Goal: Task Accomplishment & Management: Complete application form

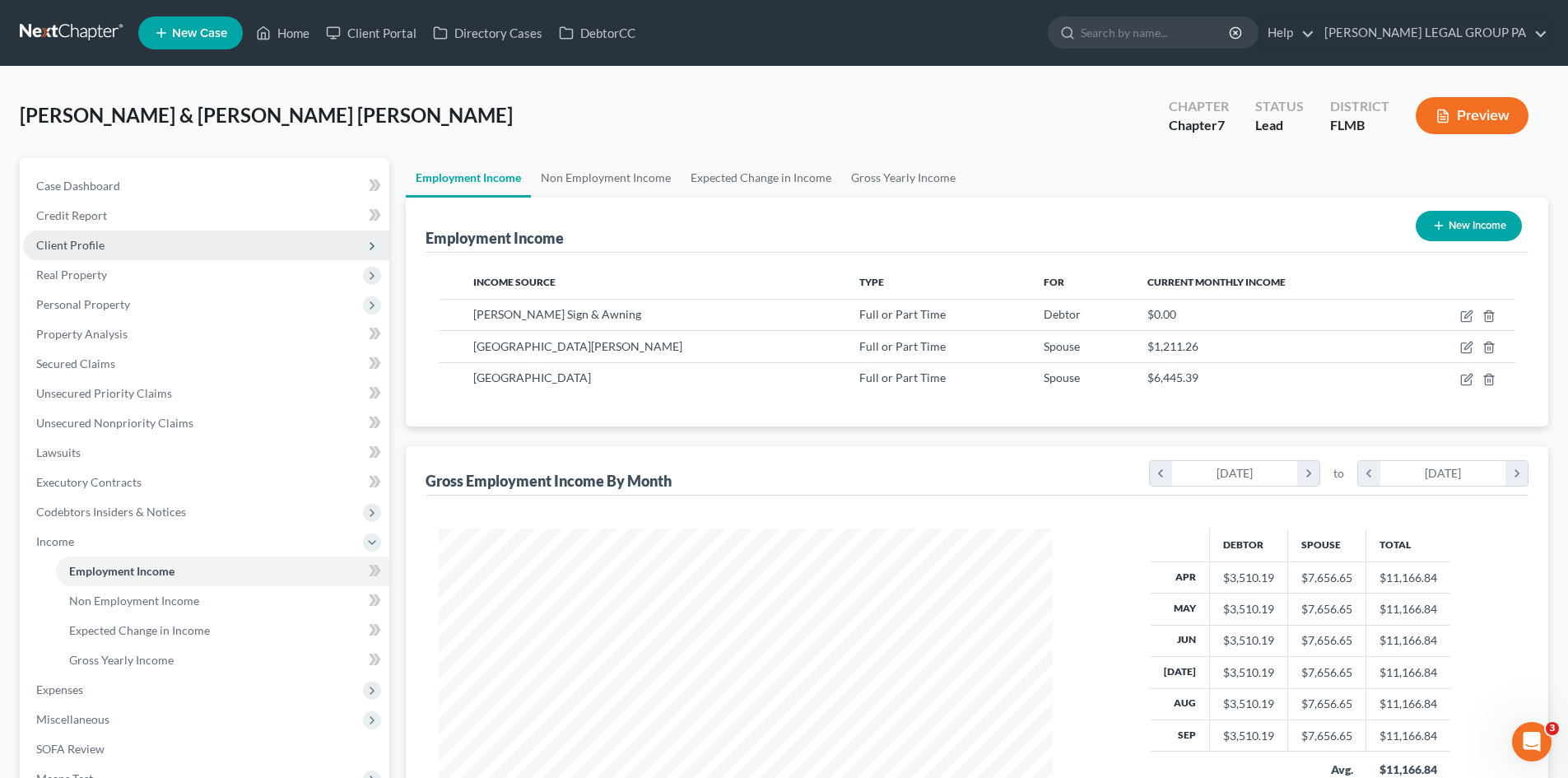
drag, startPoint x: 0, startPoint y: 0, endPoint x: 112, endPoint y: 244, distance: 268.5
click at [112, 244] on span "Client Profile" at bounding box center [207, 244] width 367 height 30
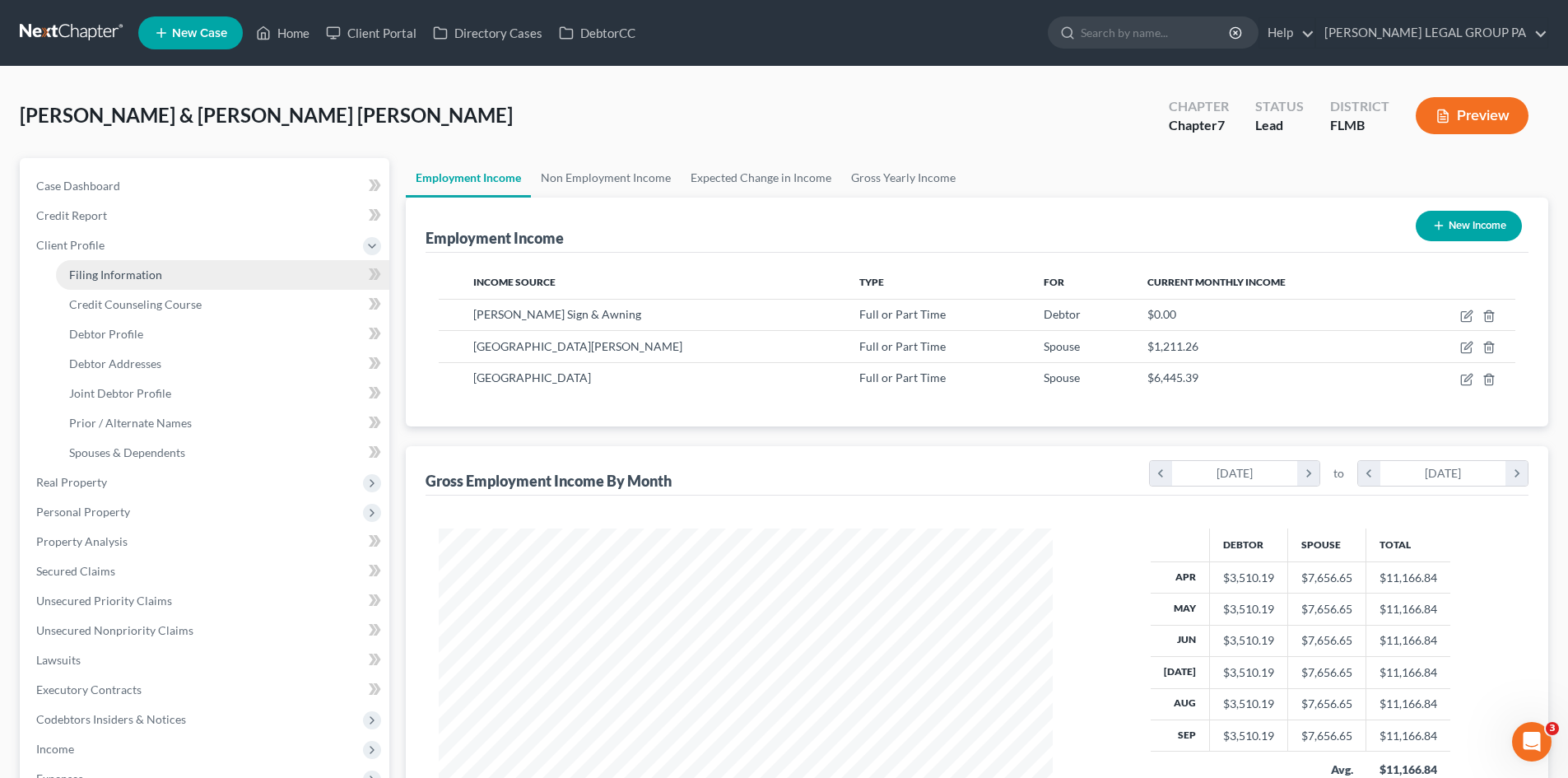
click at [114, 262] on link "Filing Information" at bounding box center [222, 274] width 333 height 30
select select "1"
select select "0"
select select "15"
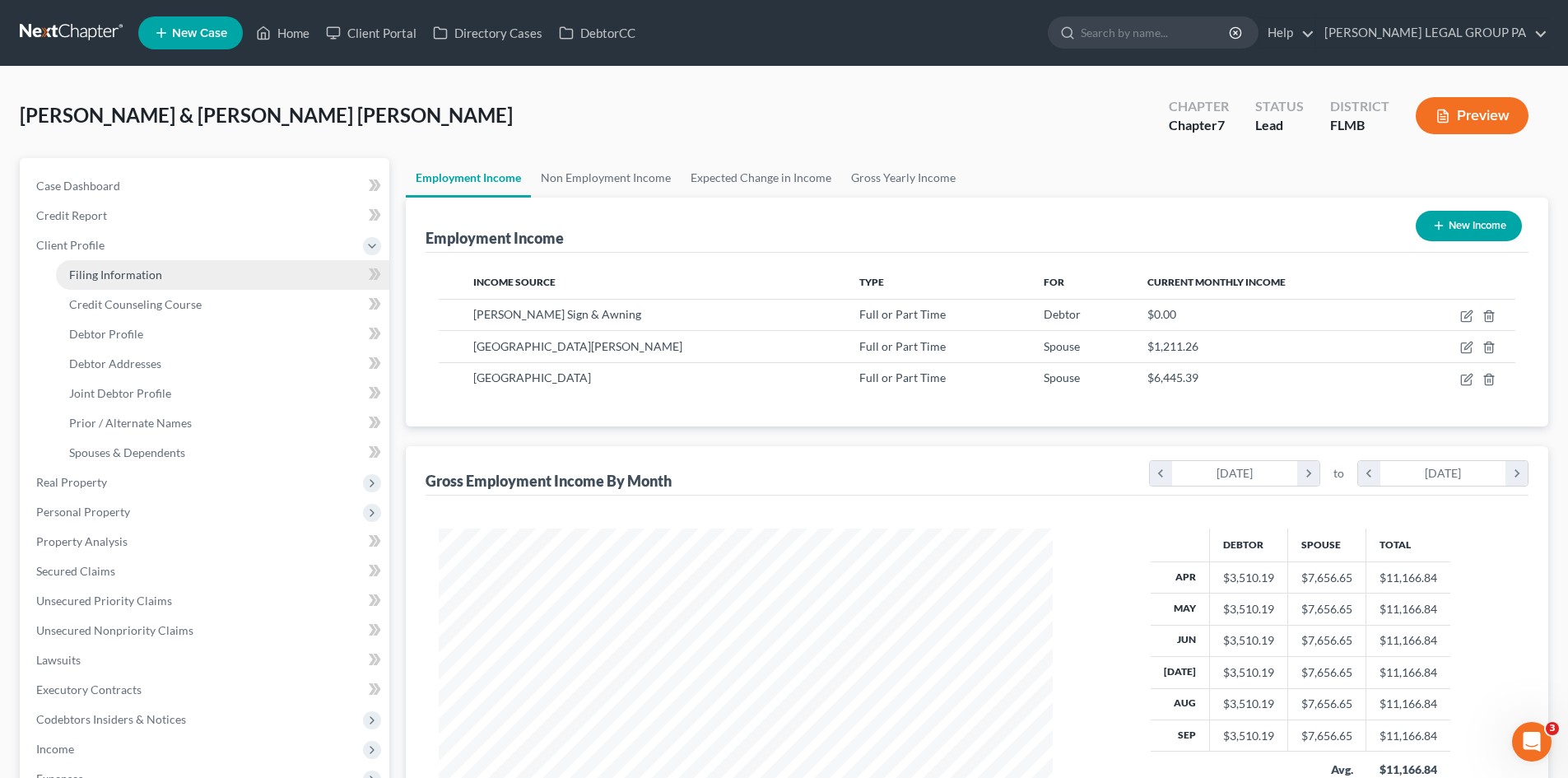
select select "0"
select select "9"
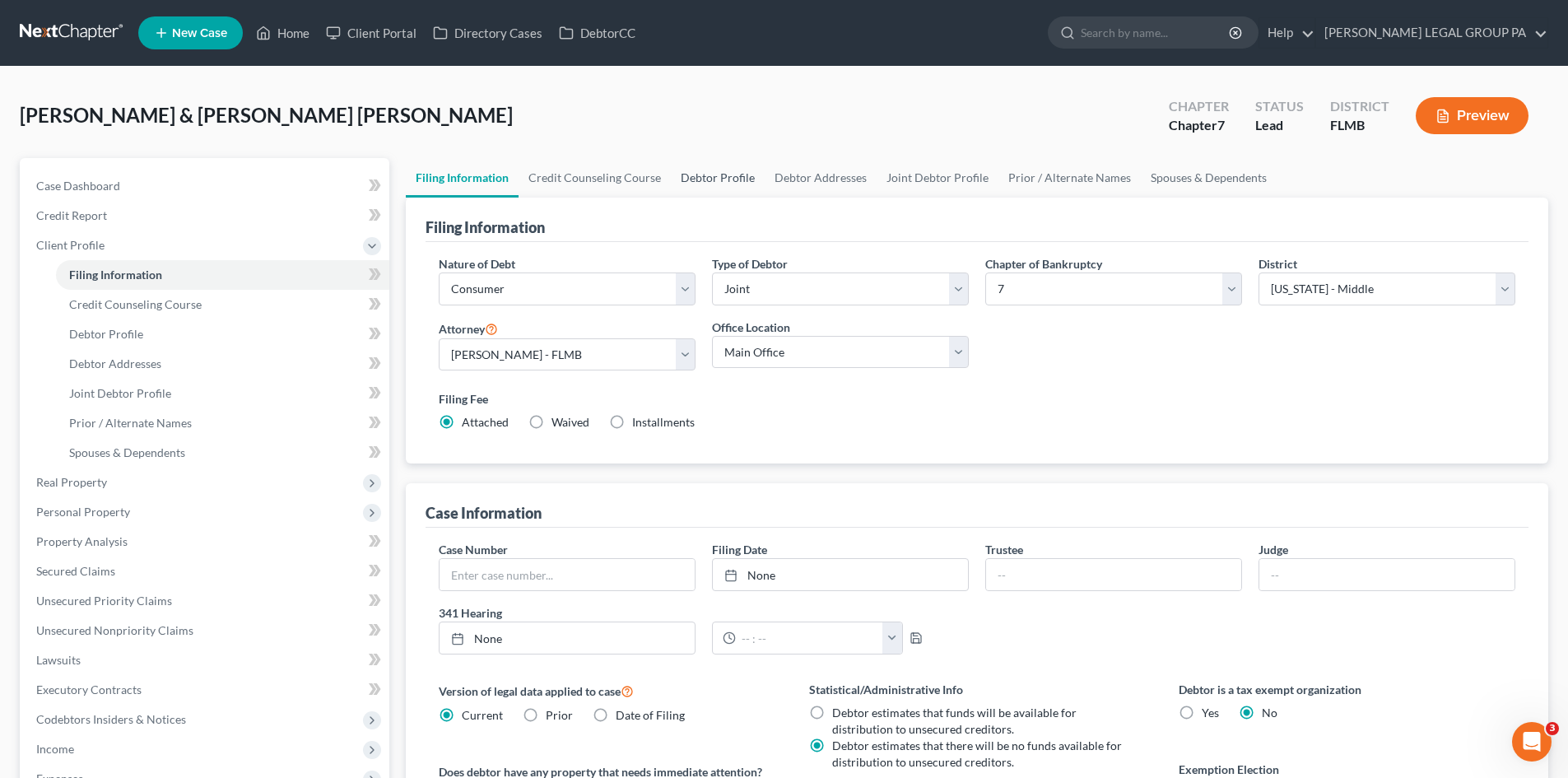
click at [741, 177] on link "Debtor Profile" at bounding box center [718, 178] width 93 height 40
select select "1"
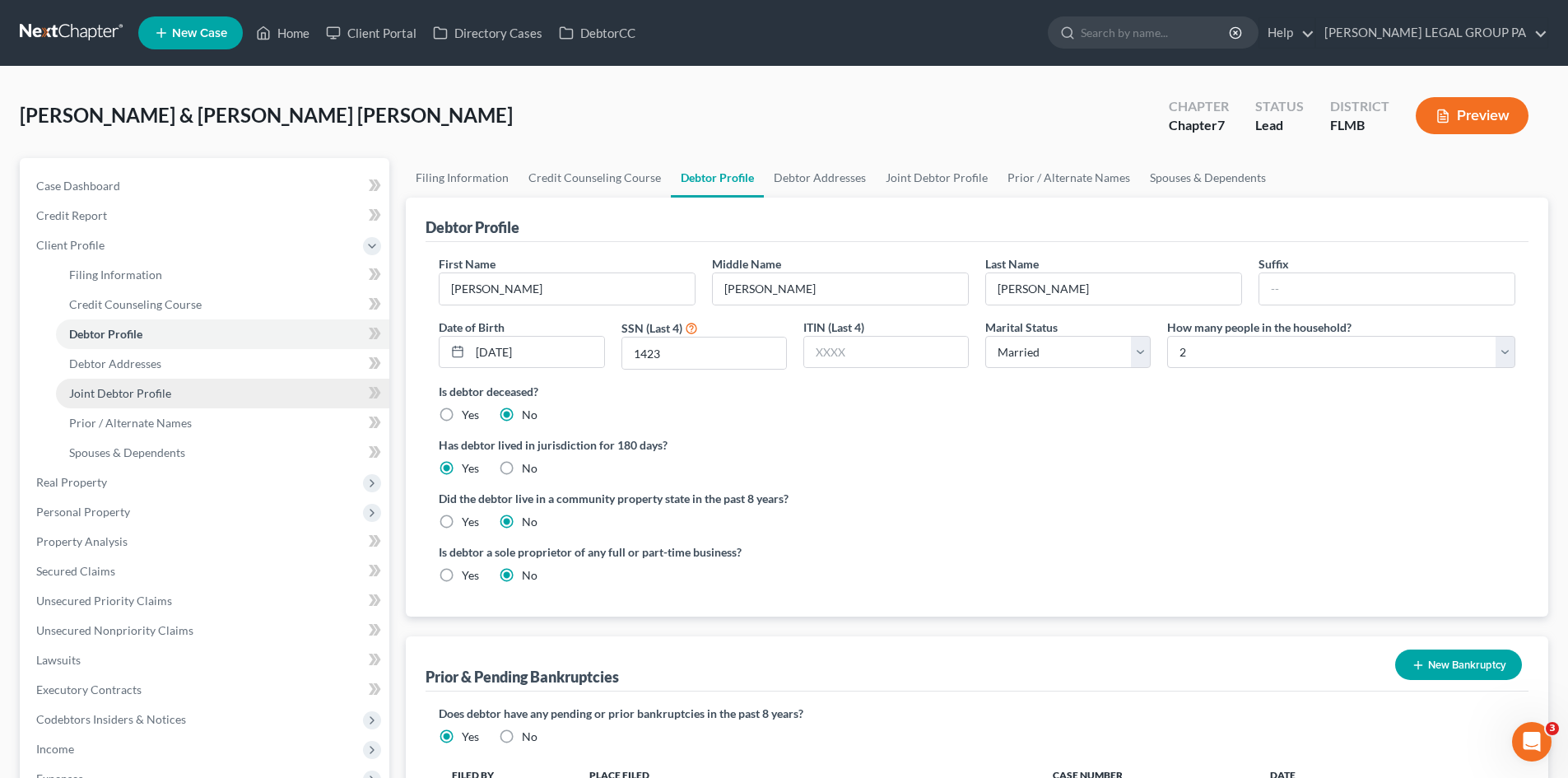
click at [183, 402] on link "Joint Debtor Profile" at bounding box center [222, 393] width 333 height 30
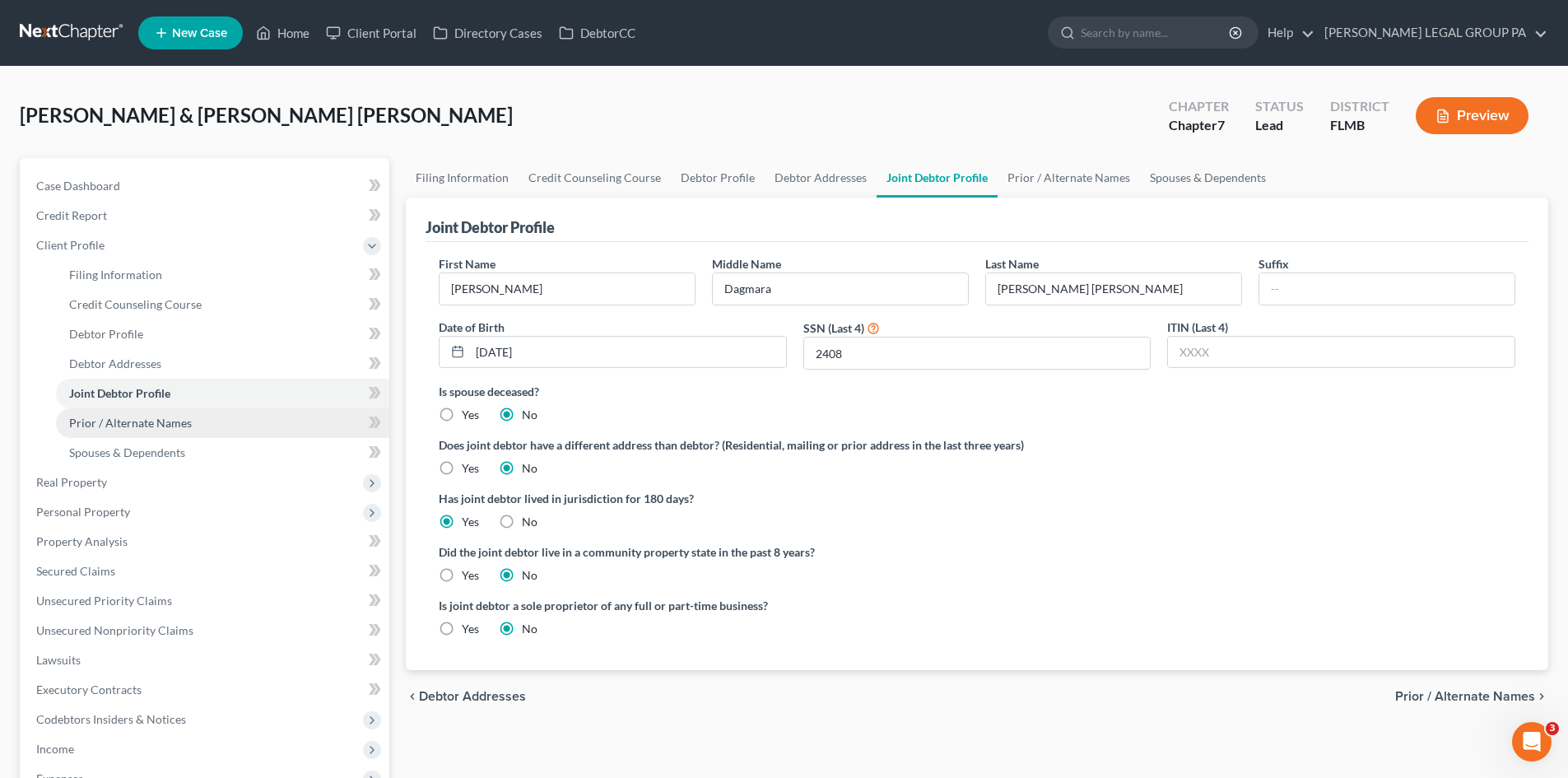
click at [188, 428] on span "Prior / Alternate Names" at bounding box center [130, 423] width 122 height 14
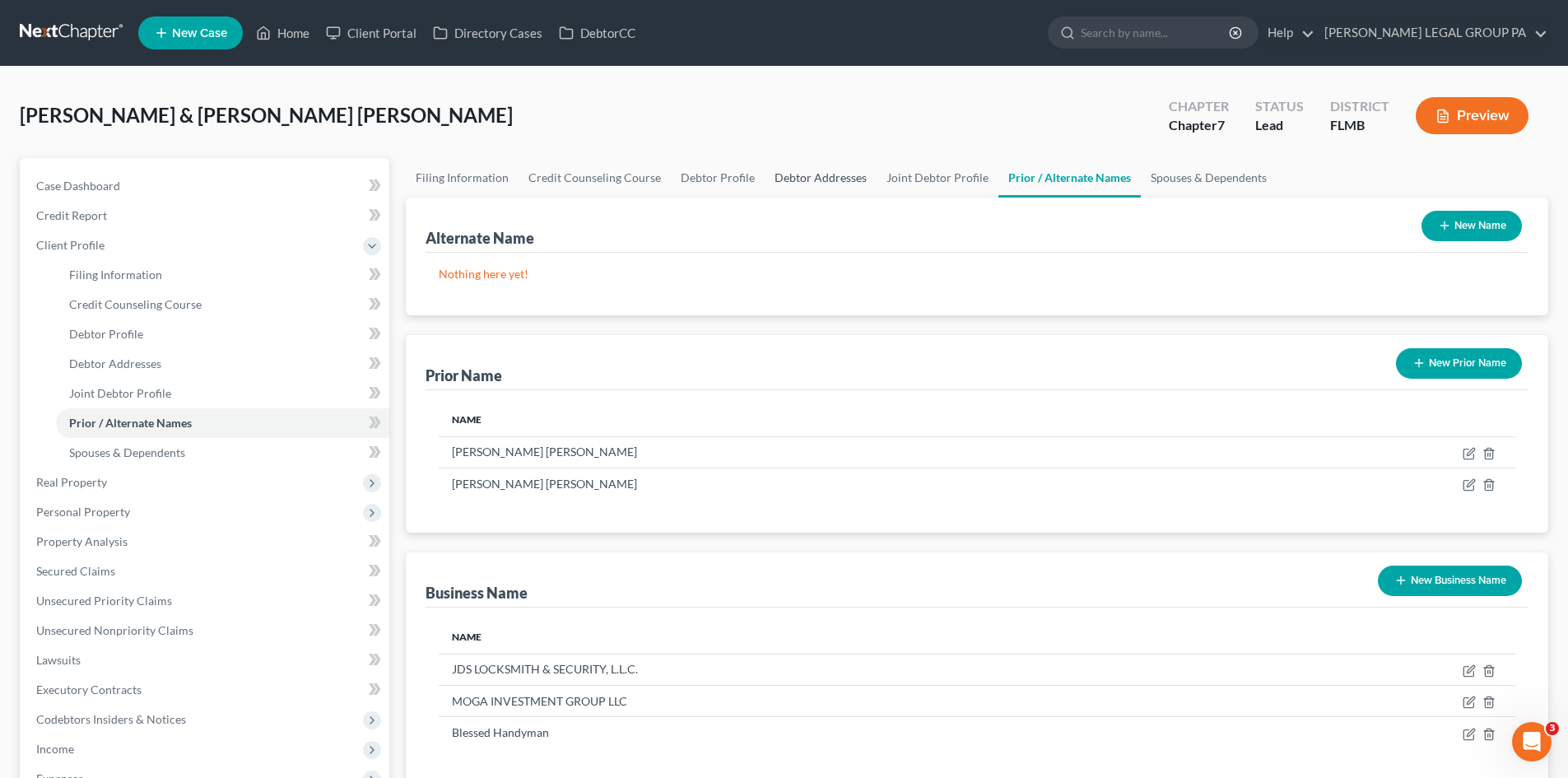
click at [808, 168] on link "Debtor Addresses" at bounding box center [820, 178] width 112 height 40
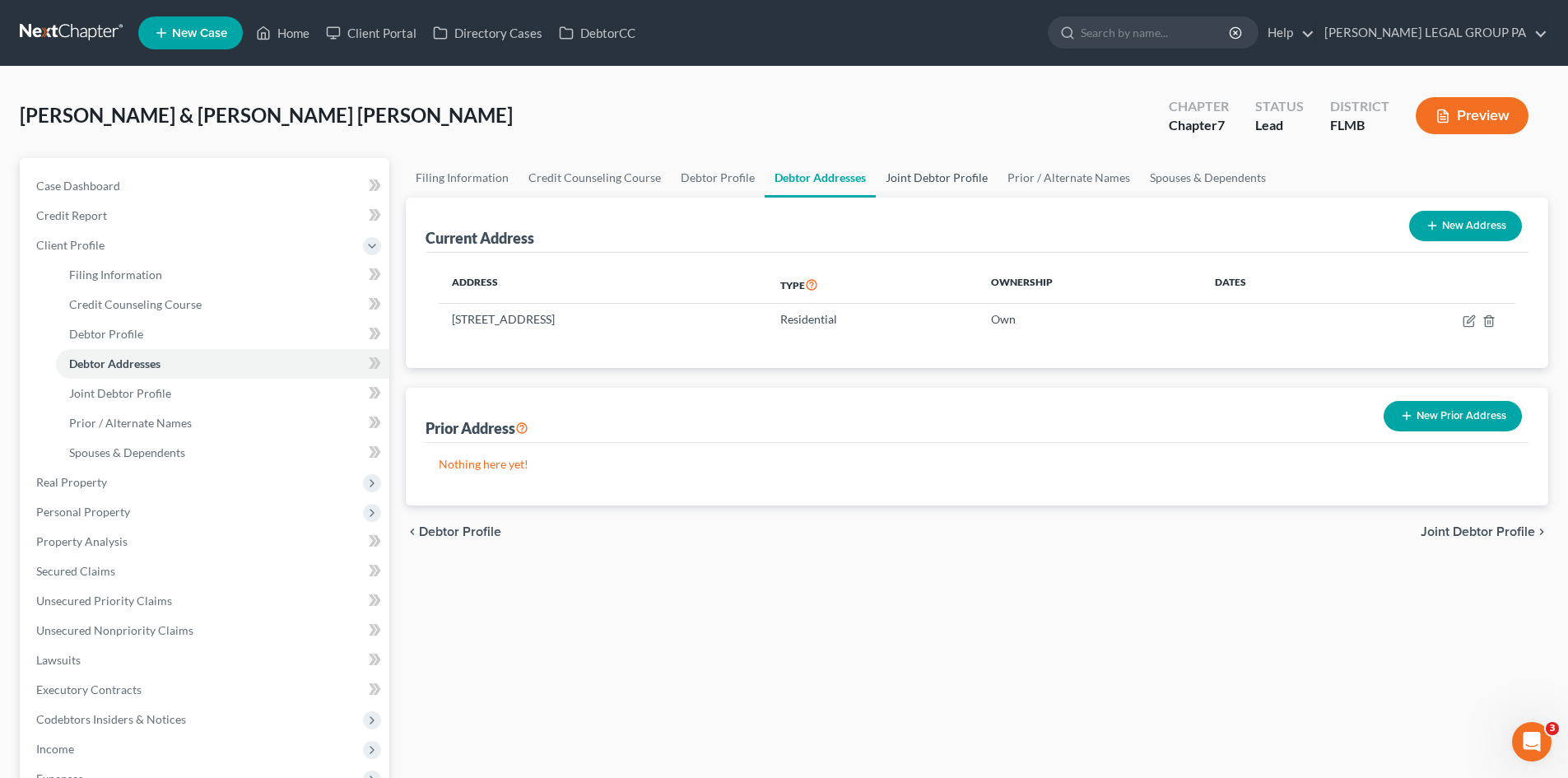
click at [961, 172] on link "Joint Debtor Profile" at bounding box center [937, 178] width 122 height 40
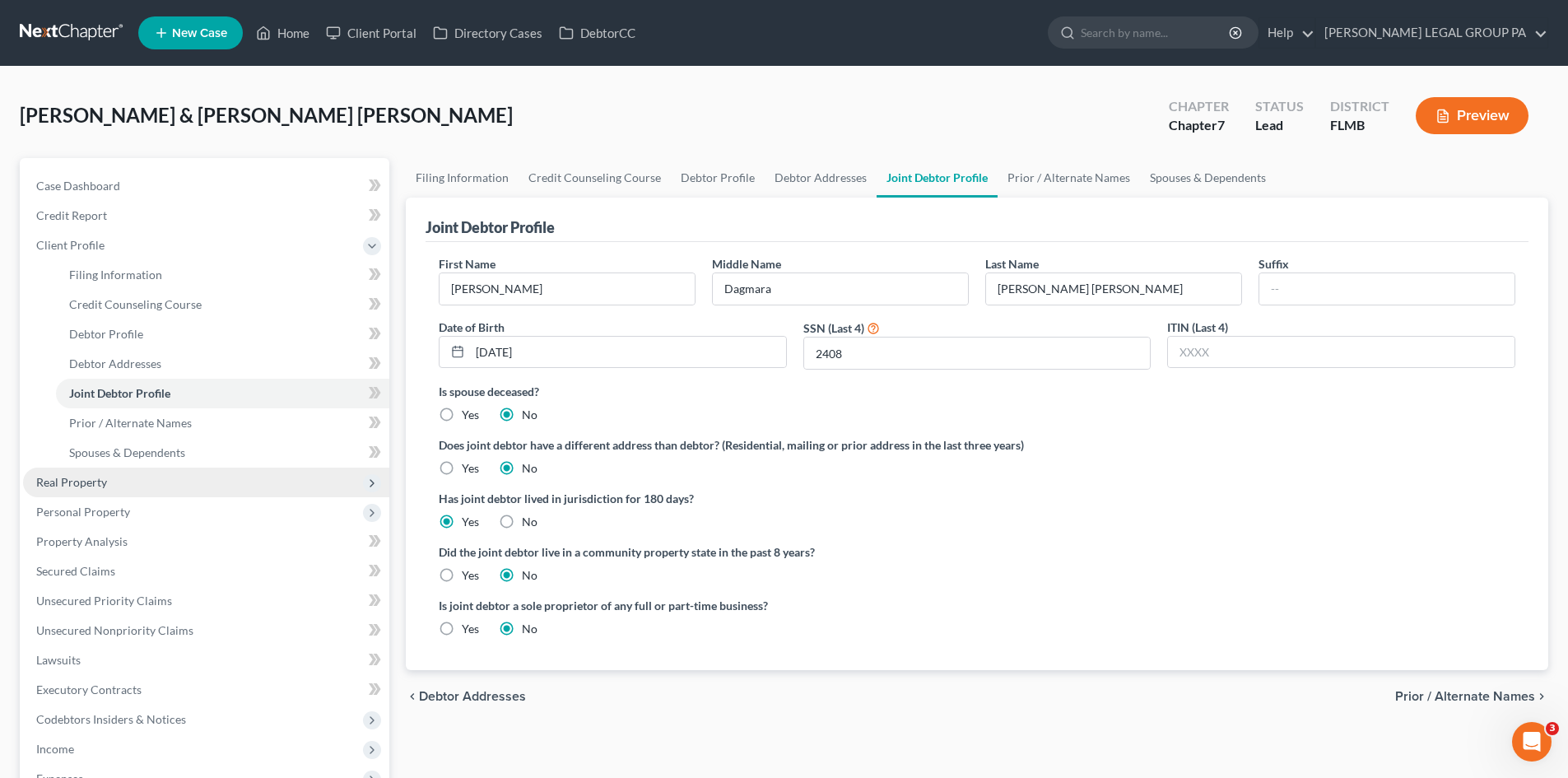
click at [137, 486] on span "Real Property" at bounding box center [207, 482] width 367 height 30
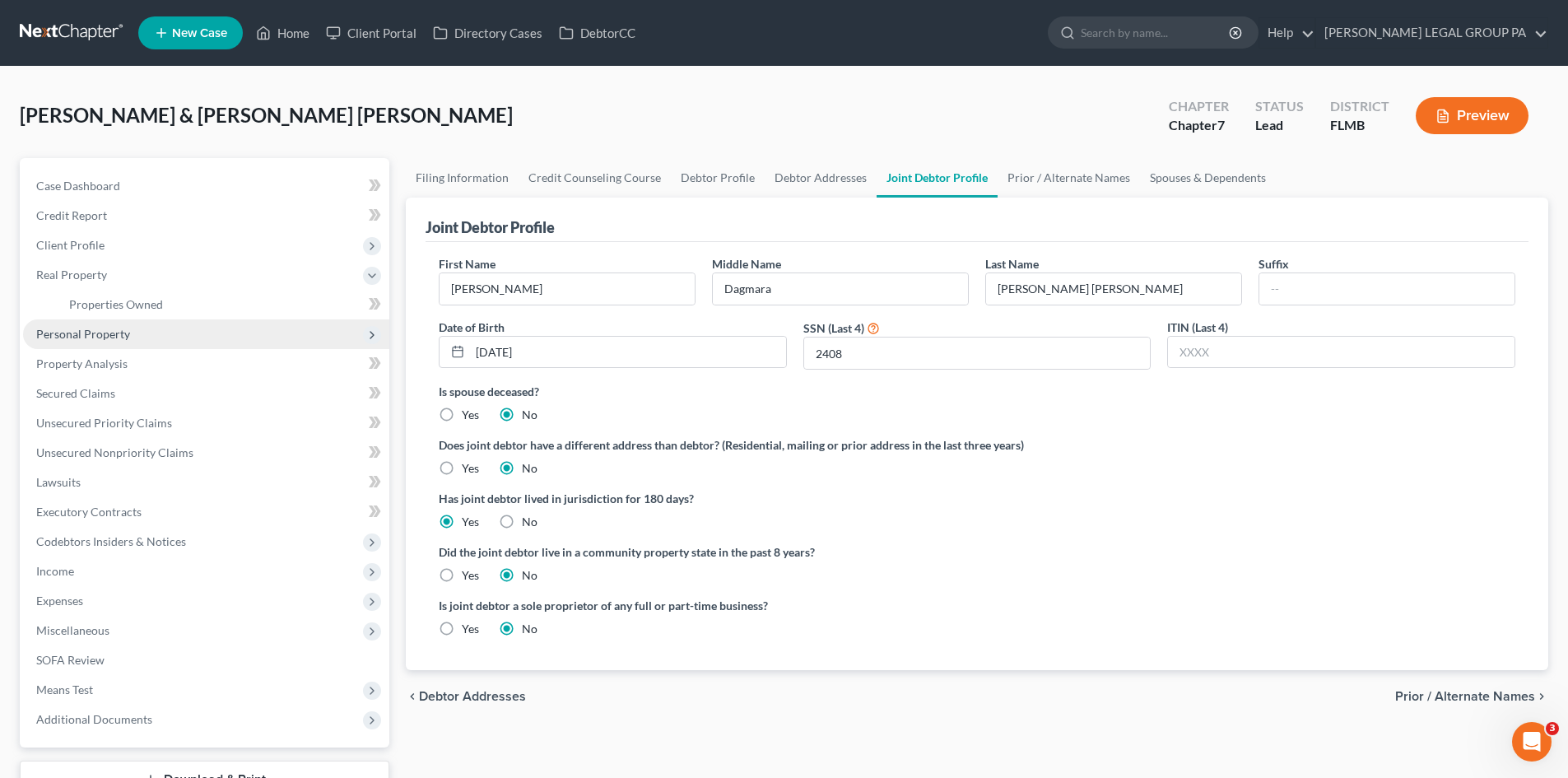
click at [143, 336] on span "Personal Property" at bounding box center [207, 333] width 367 height 30
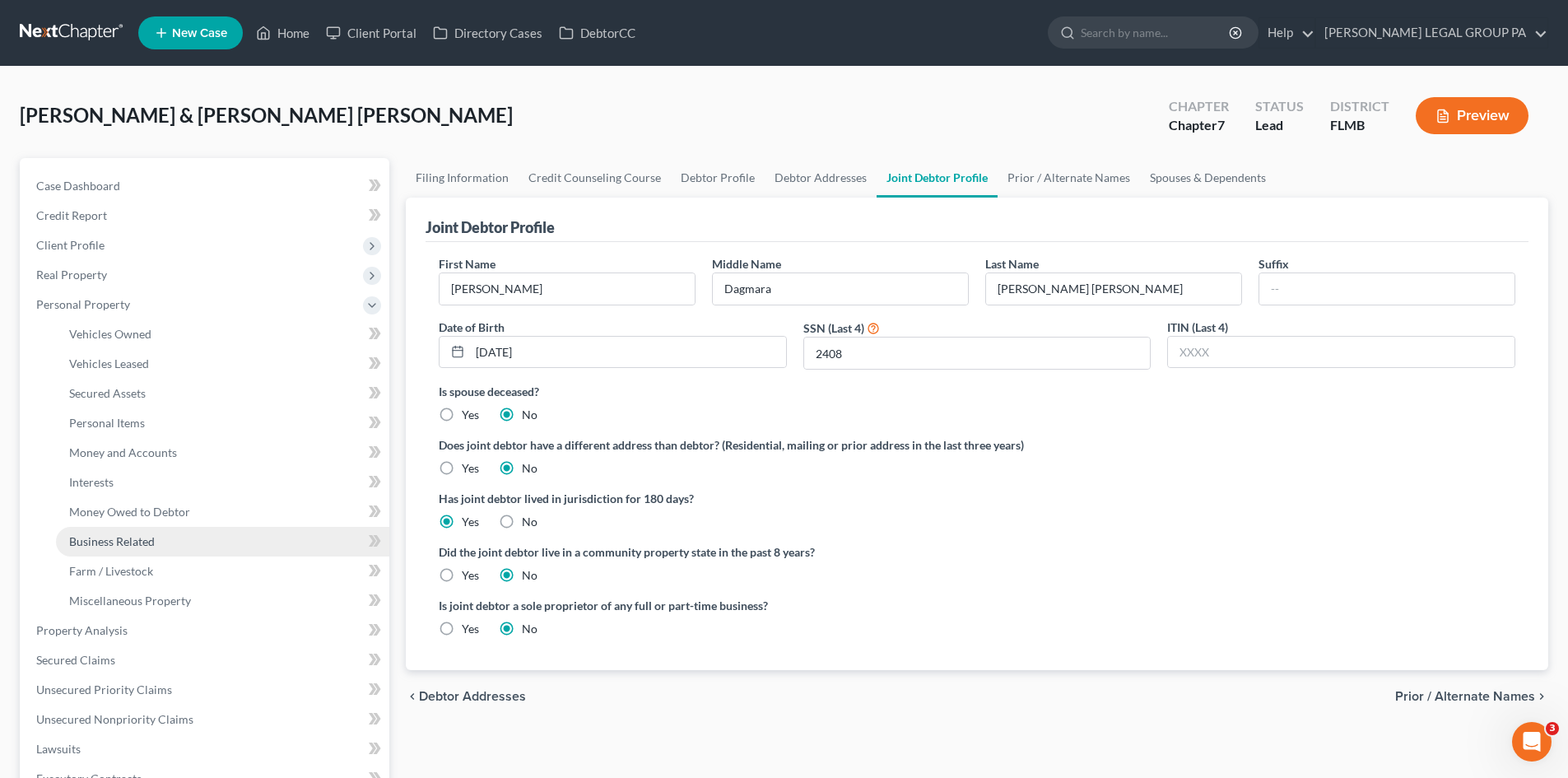
click at [158, 543] on link "Business Related" at bounding box center [222, 541] width 333 height 30
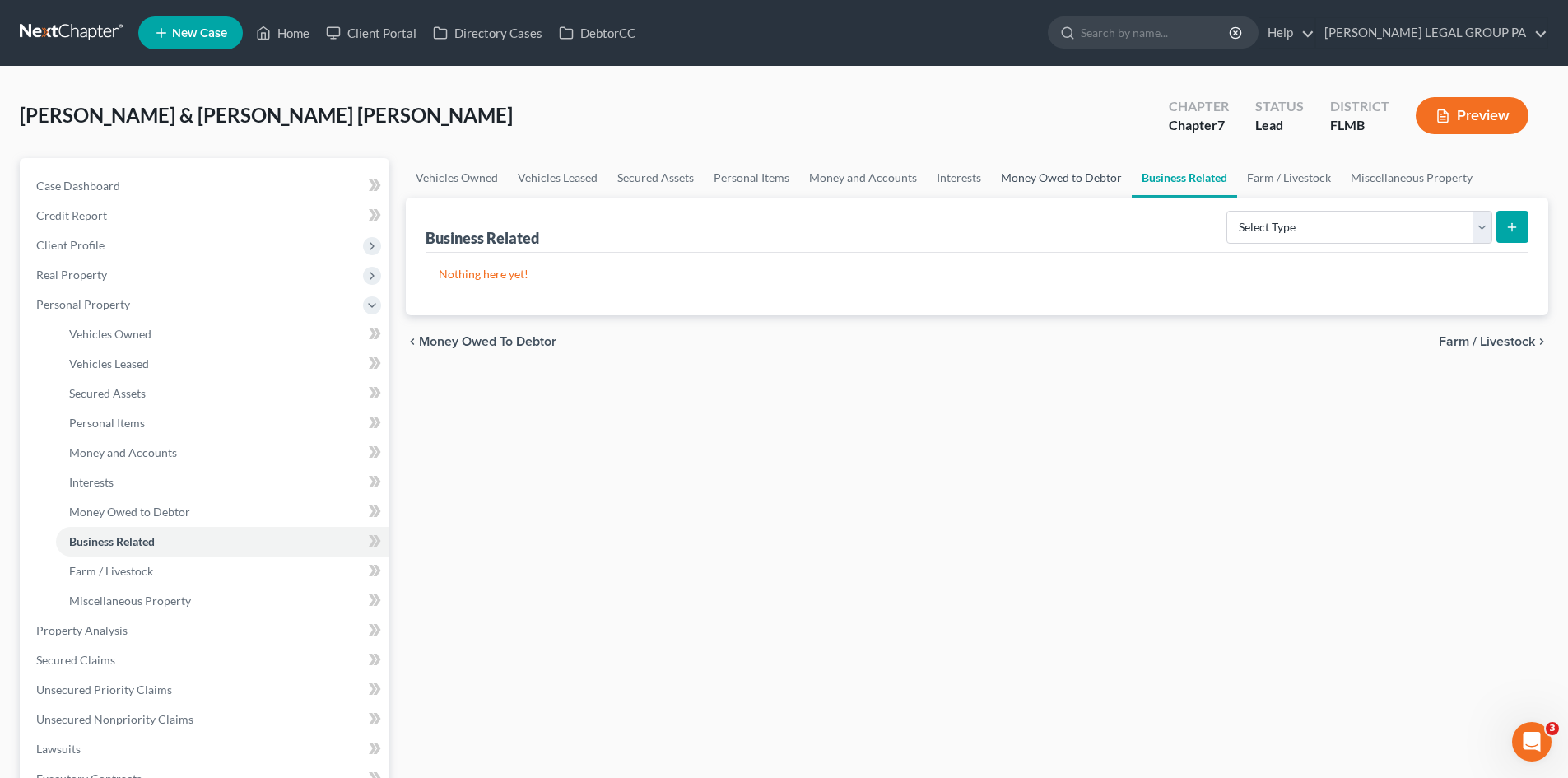
click at [1027, 173] on link "Money Owed to Debtor" at bounding box center [1061, 178] width 141 height 40
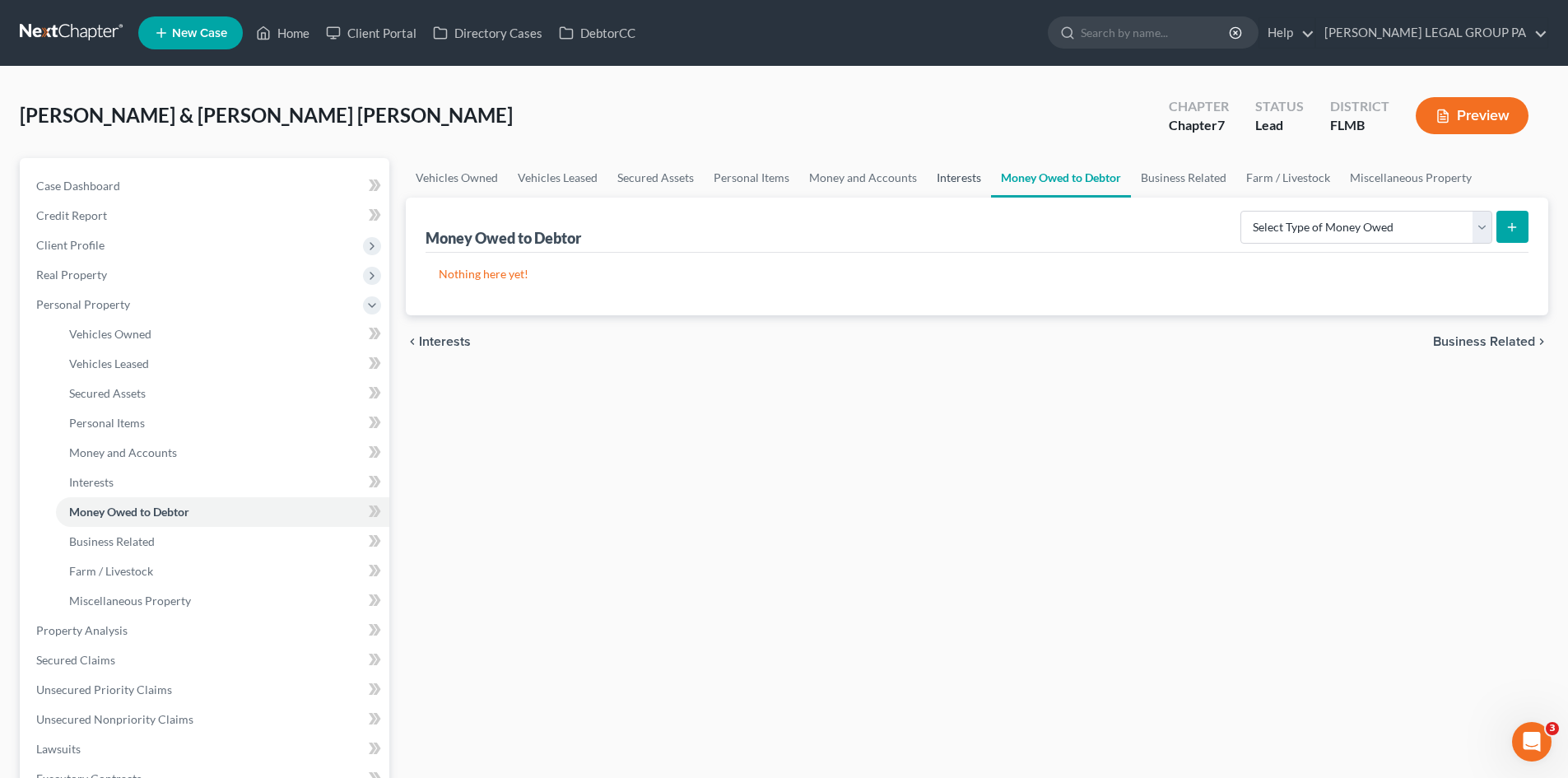
click at [953, 179] on link "Interests" at bounding box center [958, 178] width 64 height 40
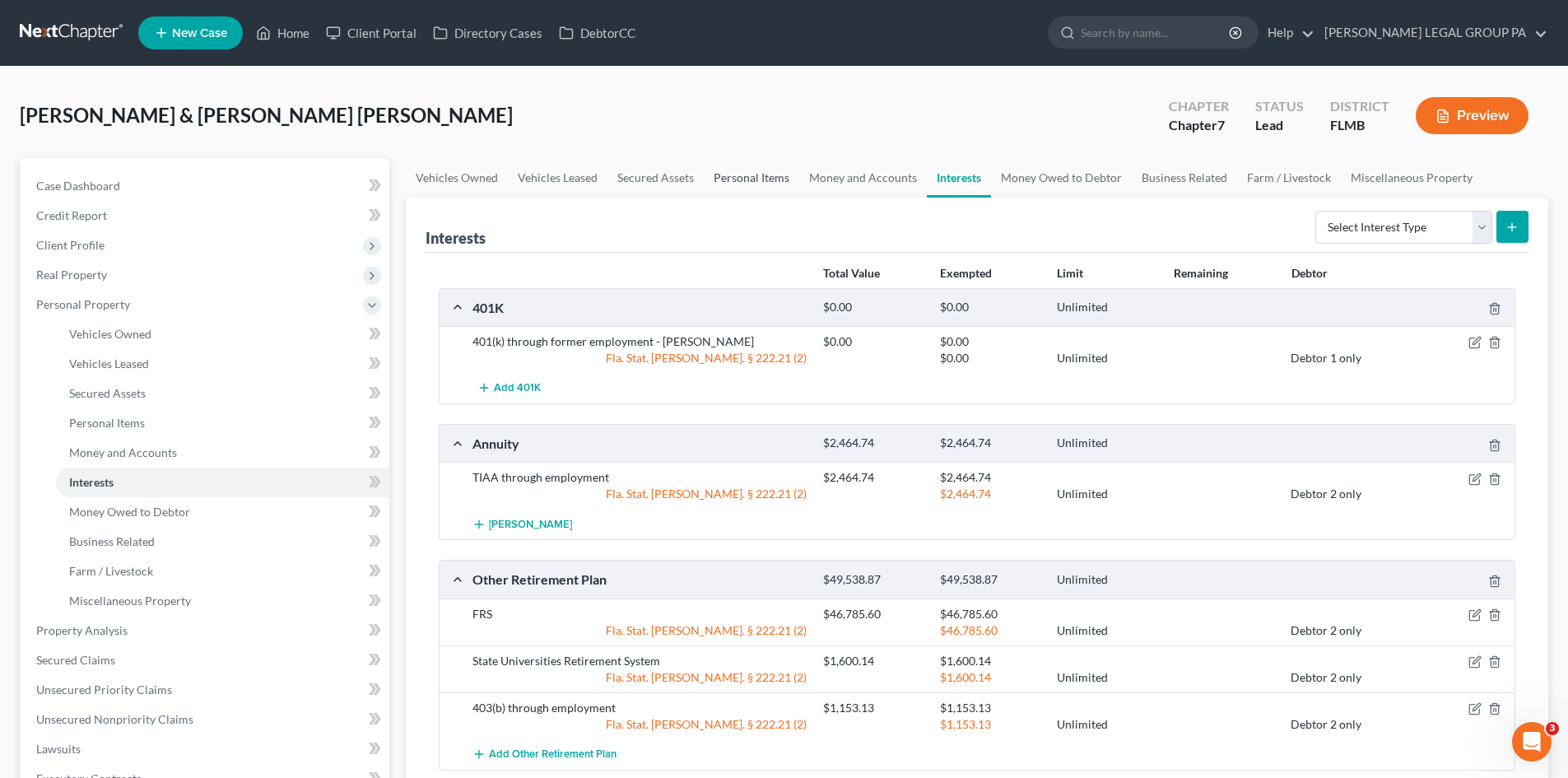
click at [762, 169] on link "Personal Items" at bounding box center [751, 178] width 95 height 40
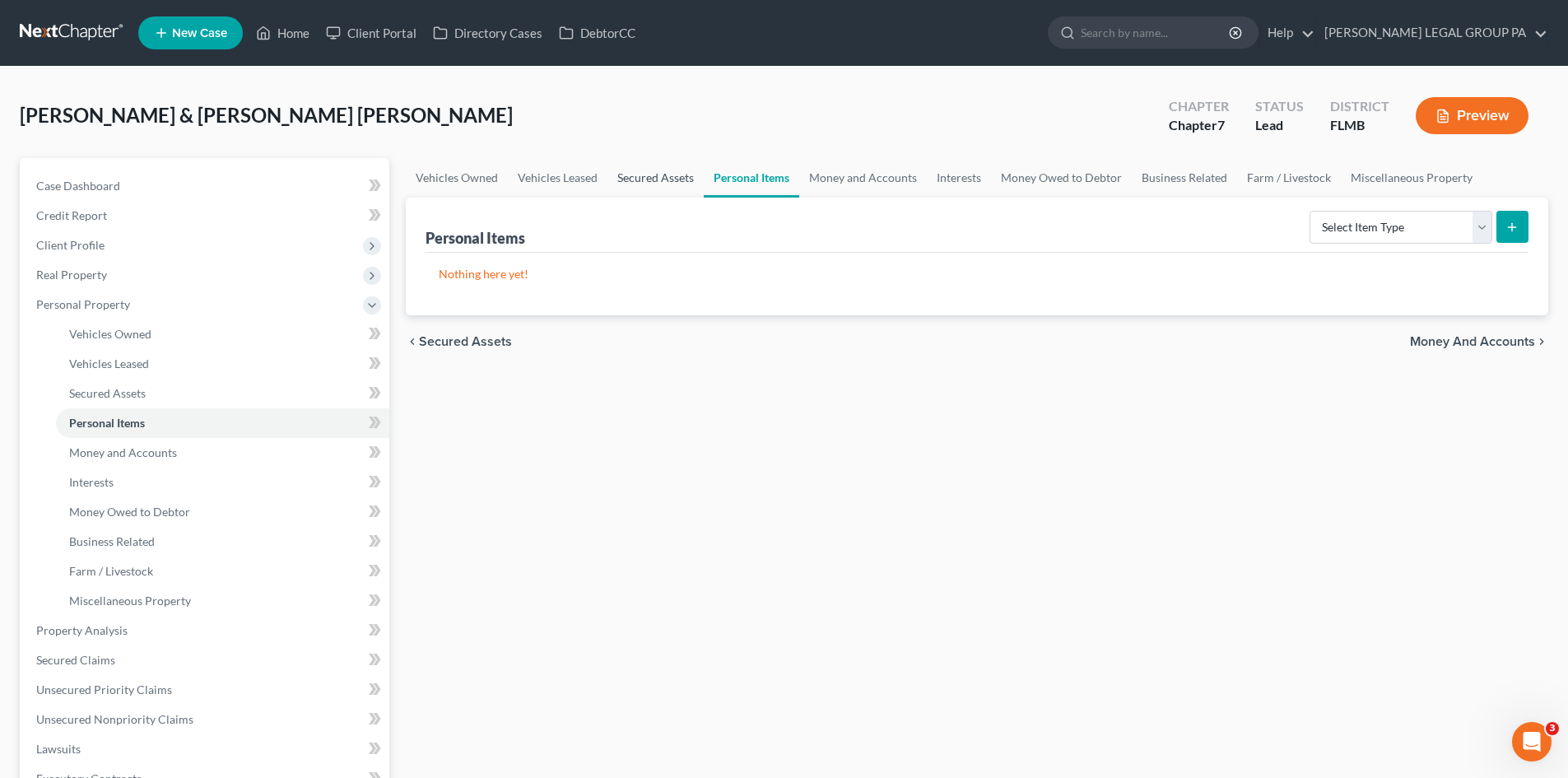
click at [657, 179] on link "Secured Assets" at bounding box center [655, 178] width 96 height 40
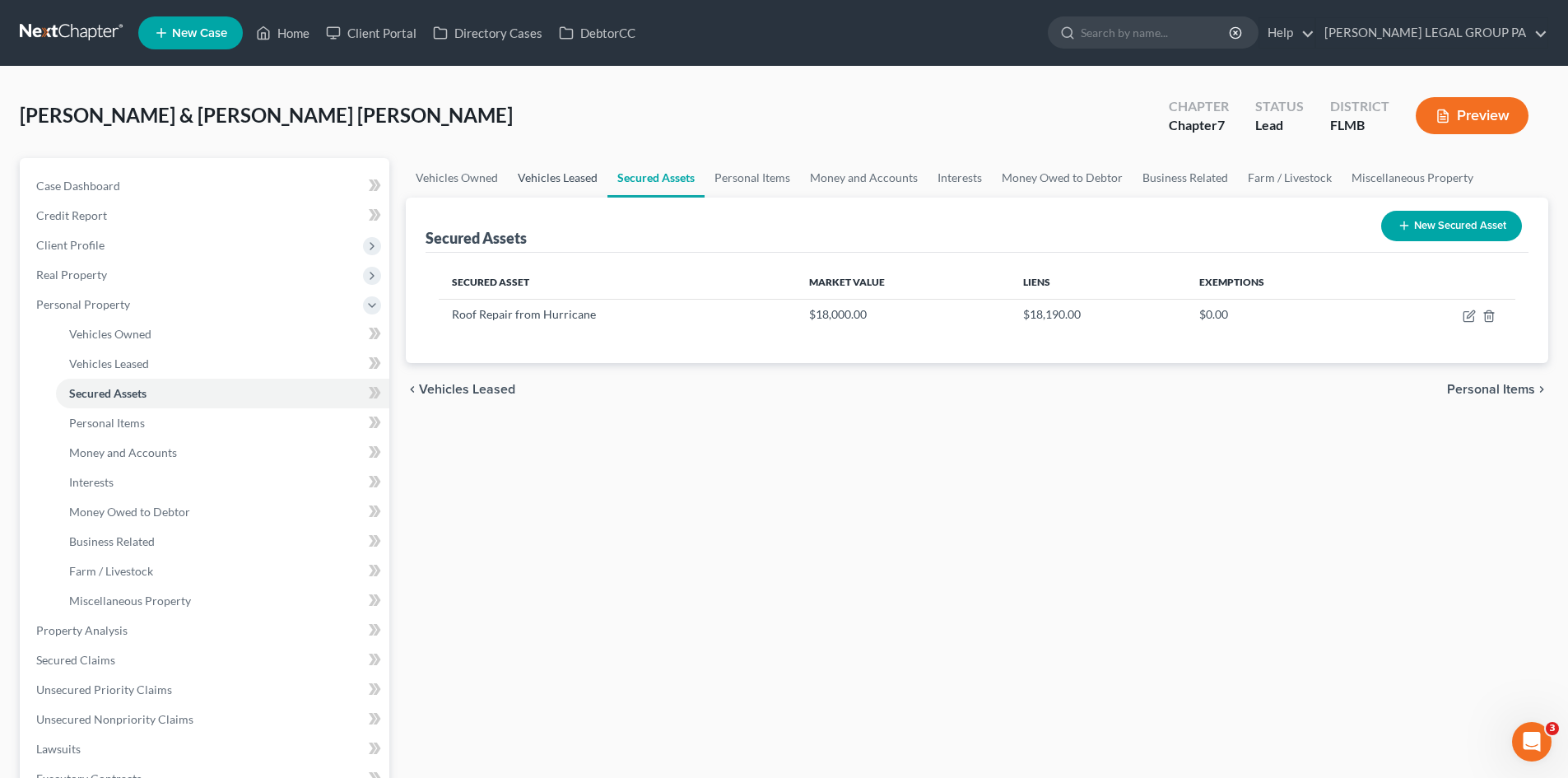
click at [578, 178] on link "Vehicles Leased" at bounding box center [557, 178] width 100 height 40
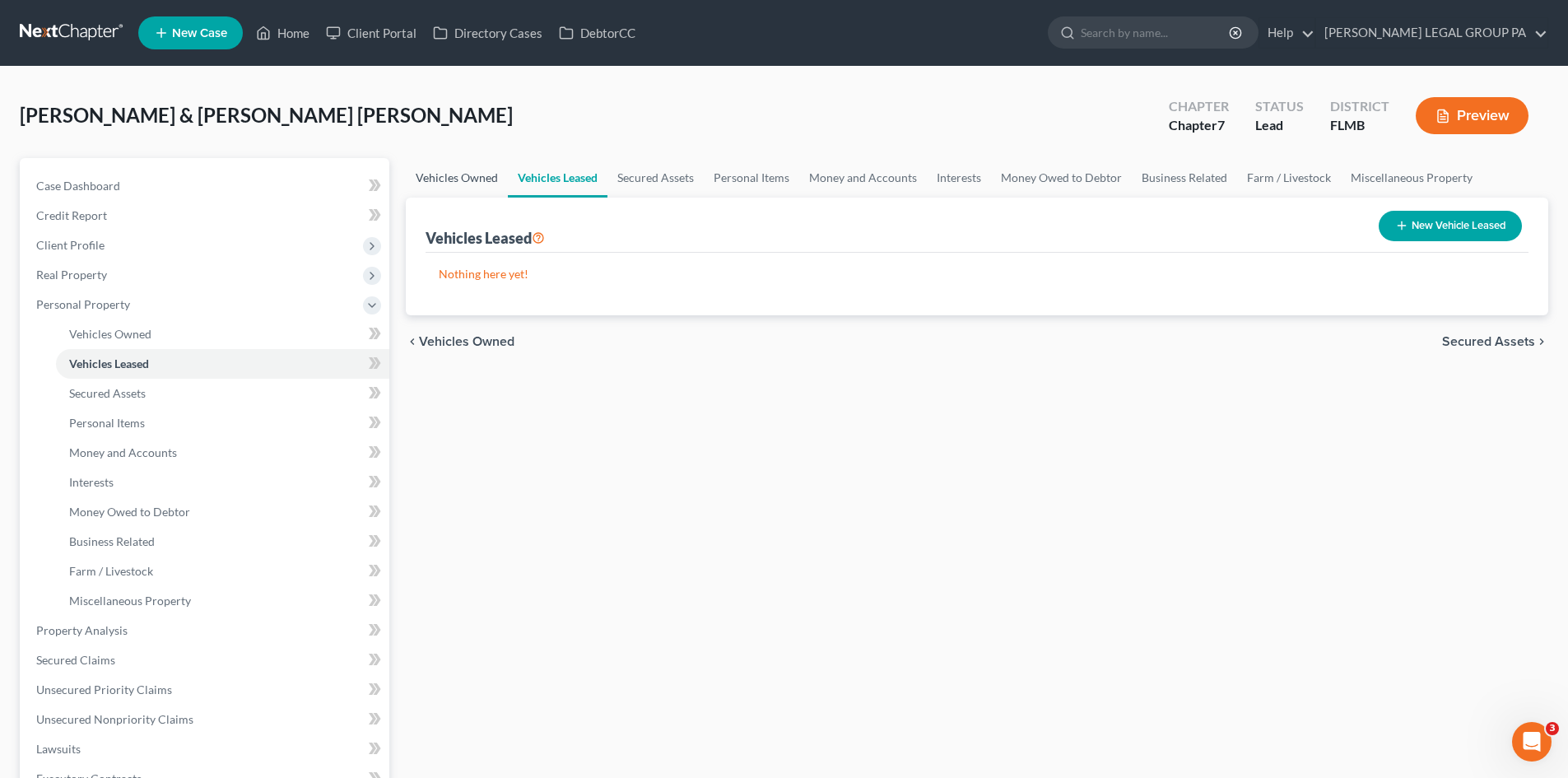
click at [432, 179] on link "Vehicles Owned" at bounding box center [457, 178] width 102 height 40
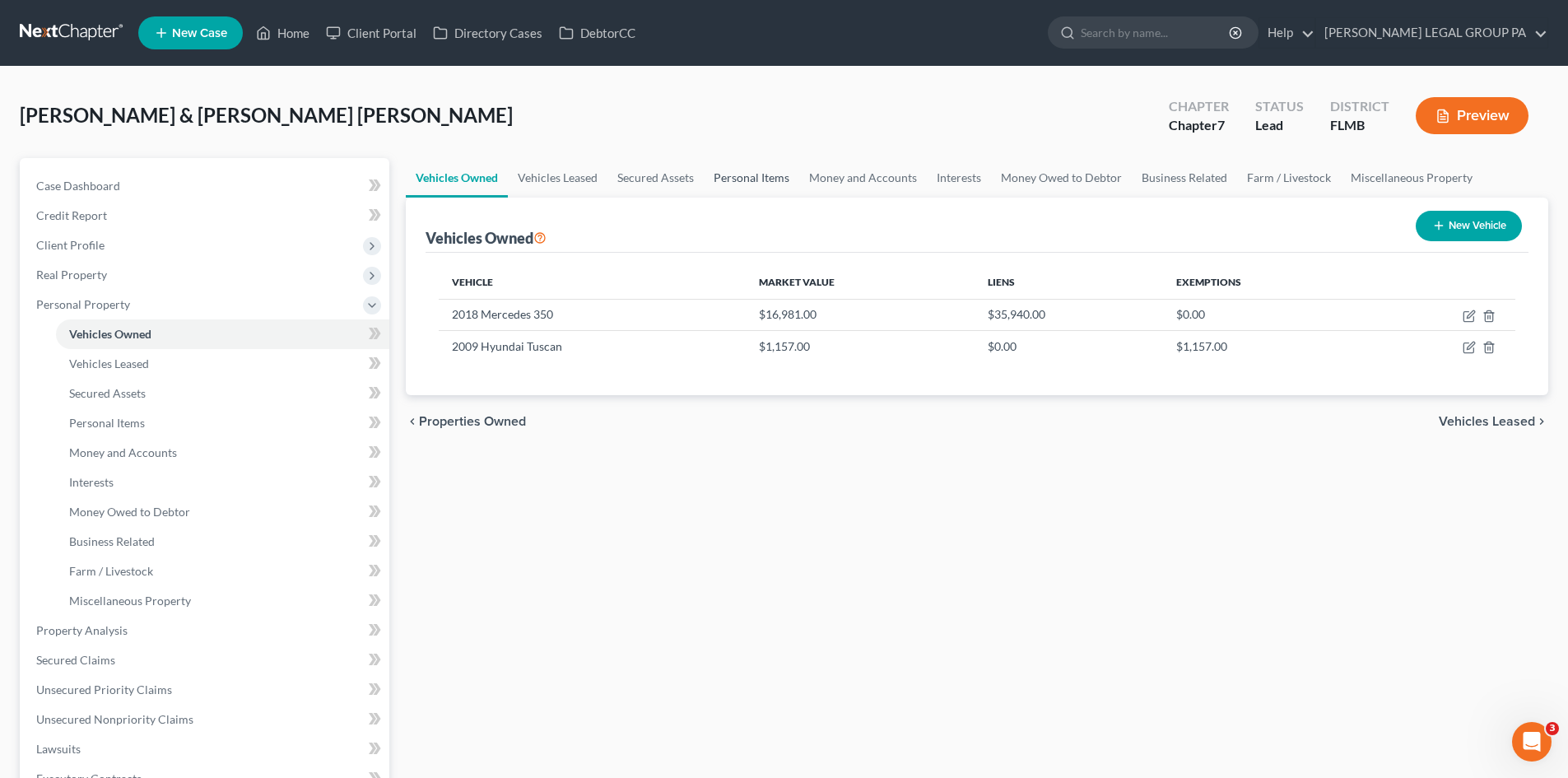
click at [713, 180] on link "Personal Items" at bounding box center [751, 178] width 95 height 40
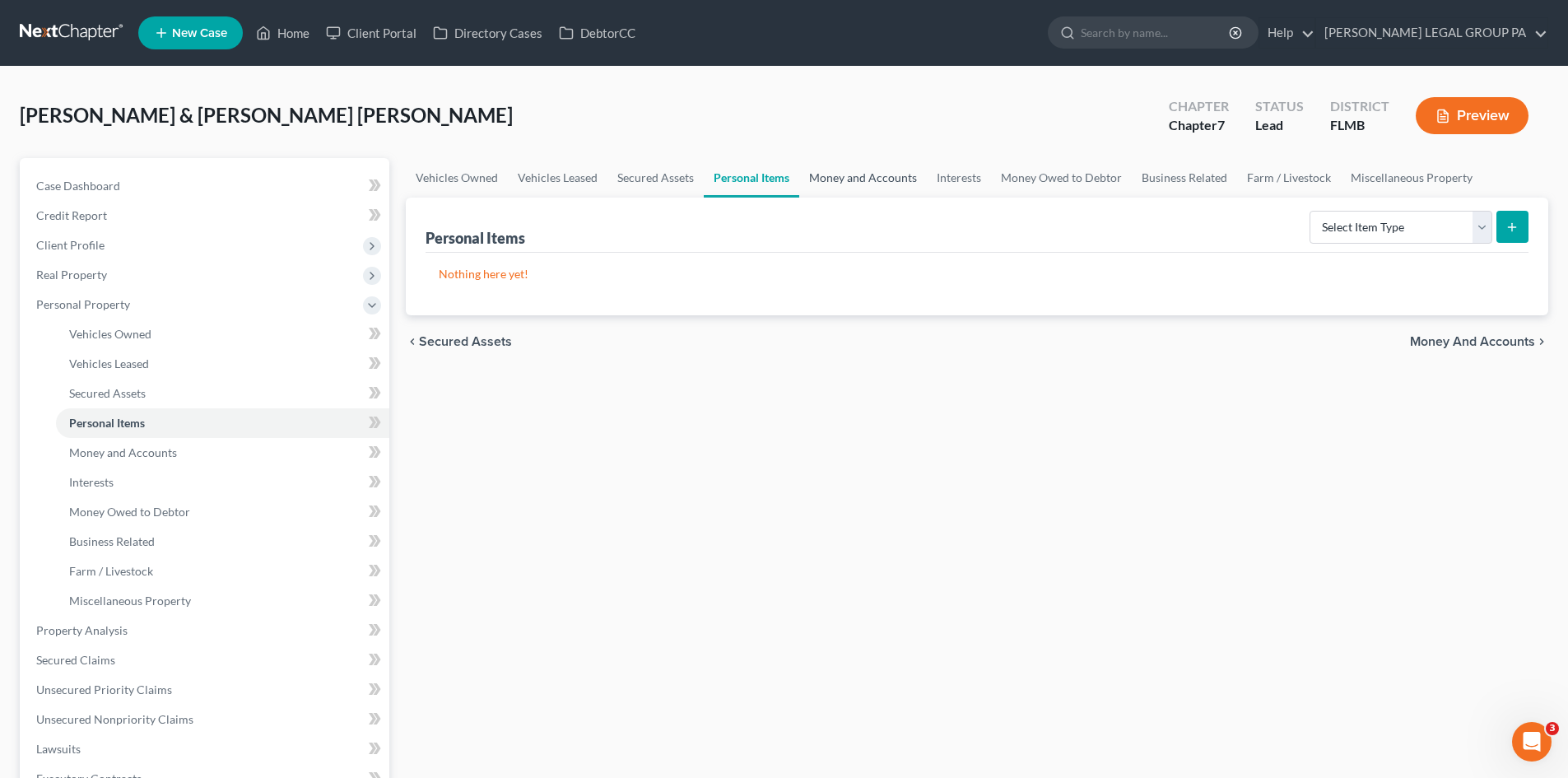
click at [842, 181] on link "Money and Accounts" at bounding box center [863, 178] width 128 height 40
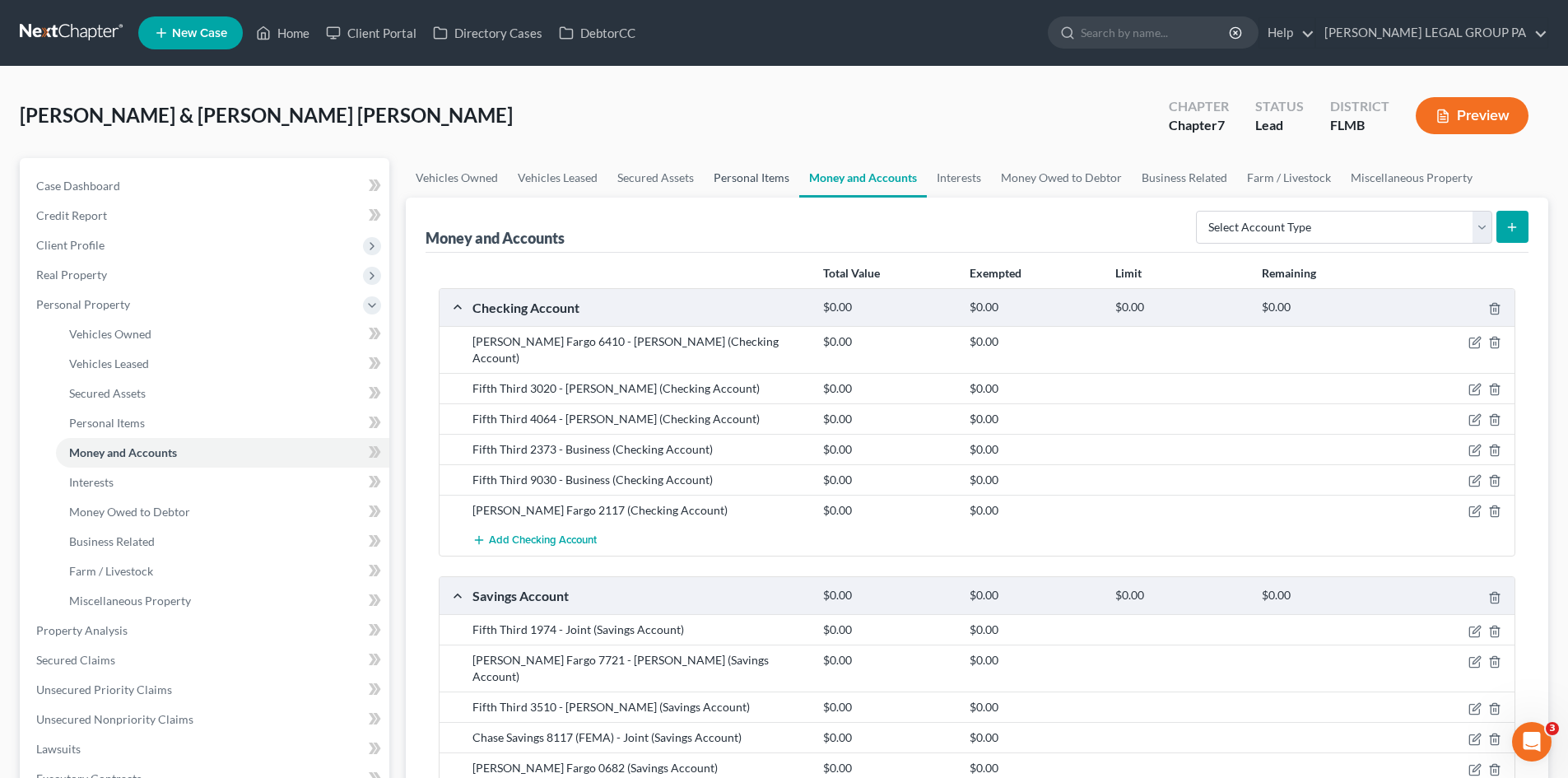
click at [733, 174] on link "Personal Items" at bounding box center [751, 178] width 95 height 40
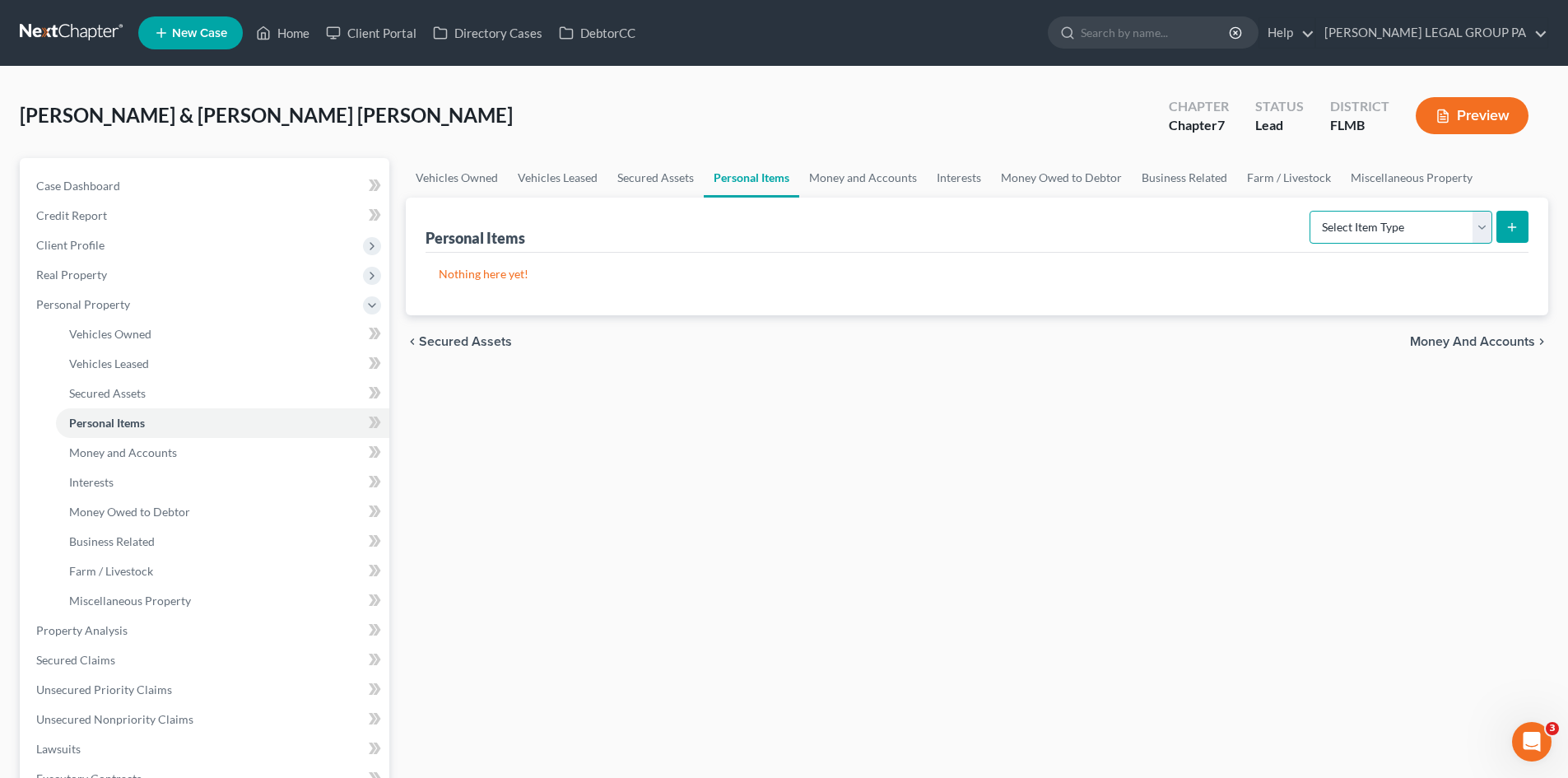
click at [1391, 227] on select "Select Item Type Clothing Collectibles Of Value Electronics Firearms Household …" at bounding box center [1400, 226] width 182 height 33
drag, startPoint x: 663, startPoint y: 188, endPoint x: 677, endPoint y: 181, distance: 15.7
click at [663, 188] on link "Secured Assets" at bounding box center [655, 178] width 96 height 40
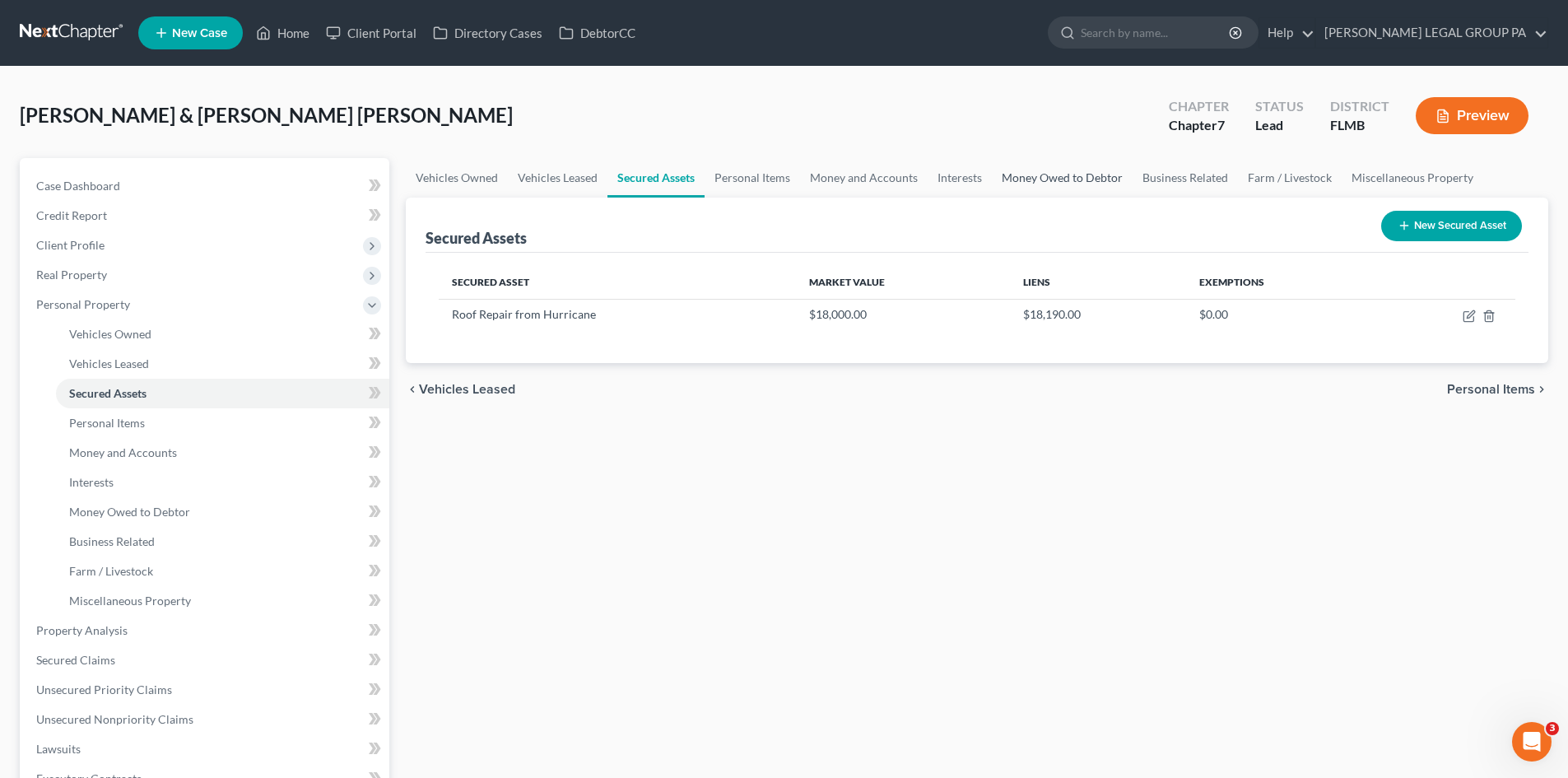
click at [1103, 176] on link "Money Owed to Debtor" at bounding box center [1062, 178] width 141 height 40
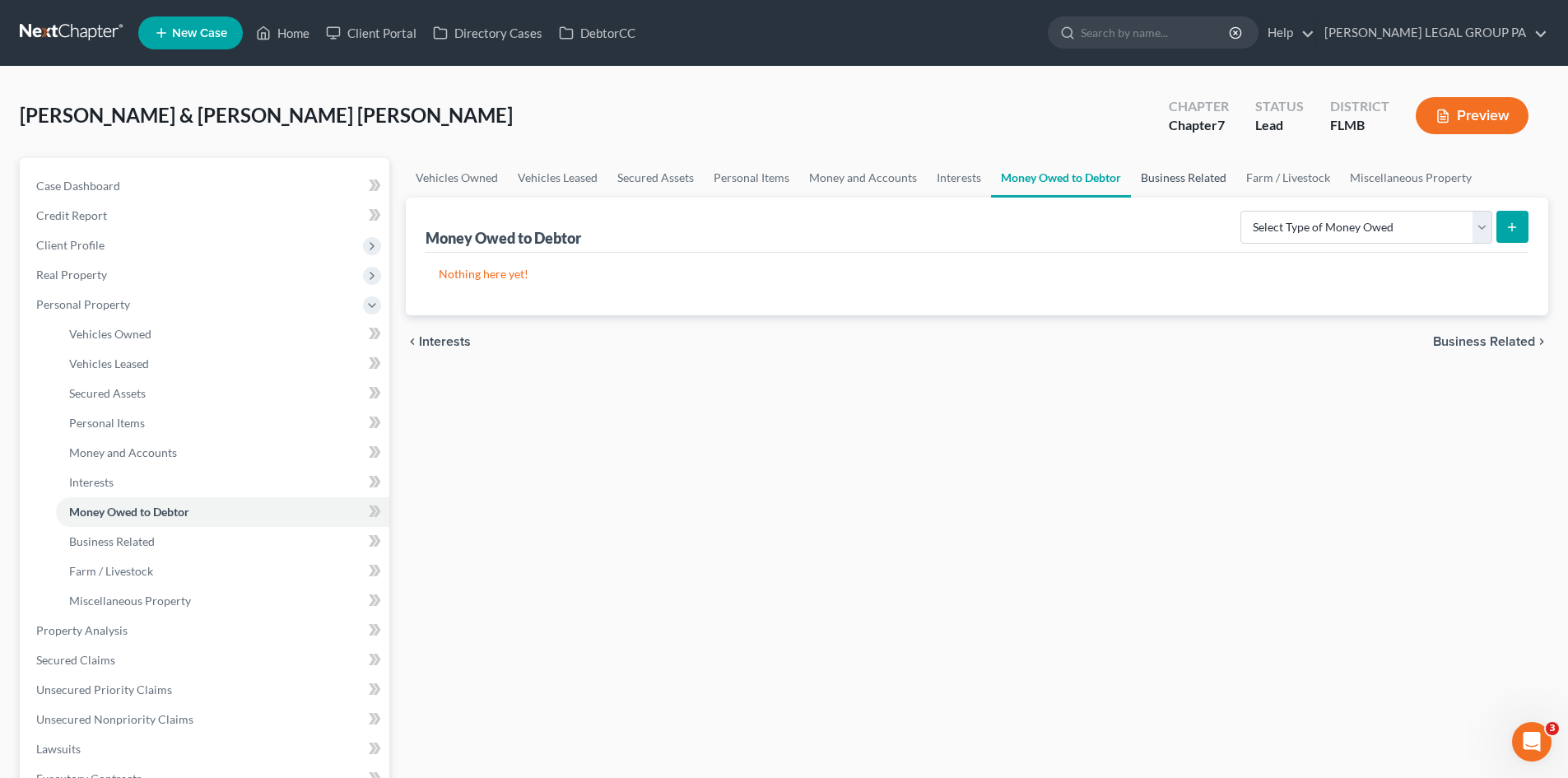
click at [1192, 178] on link "Business Related" at bounding box center [1183, 178] width 105 height 40
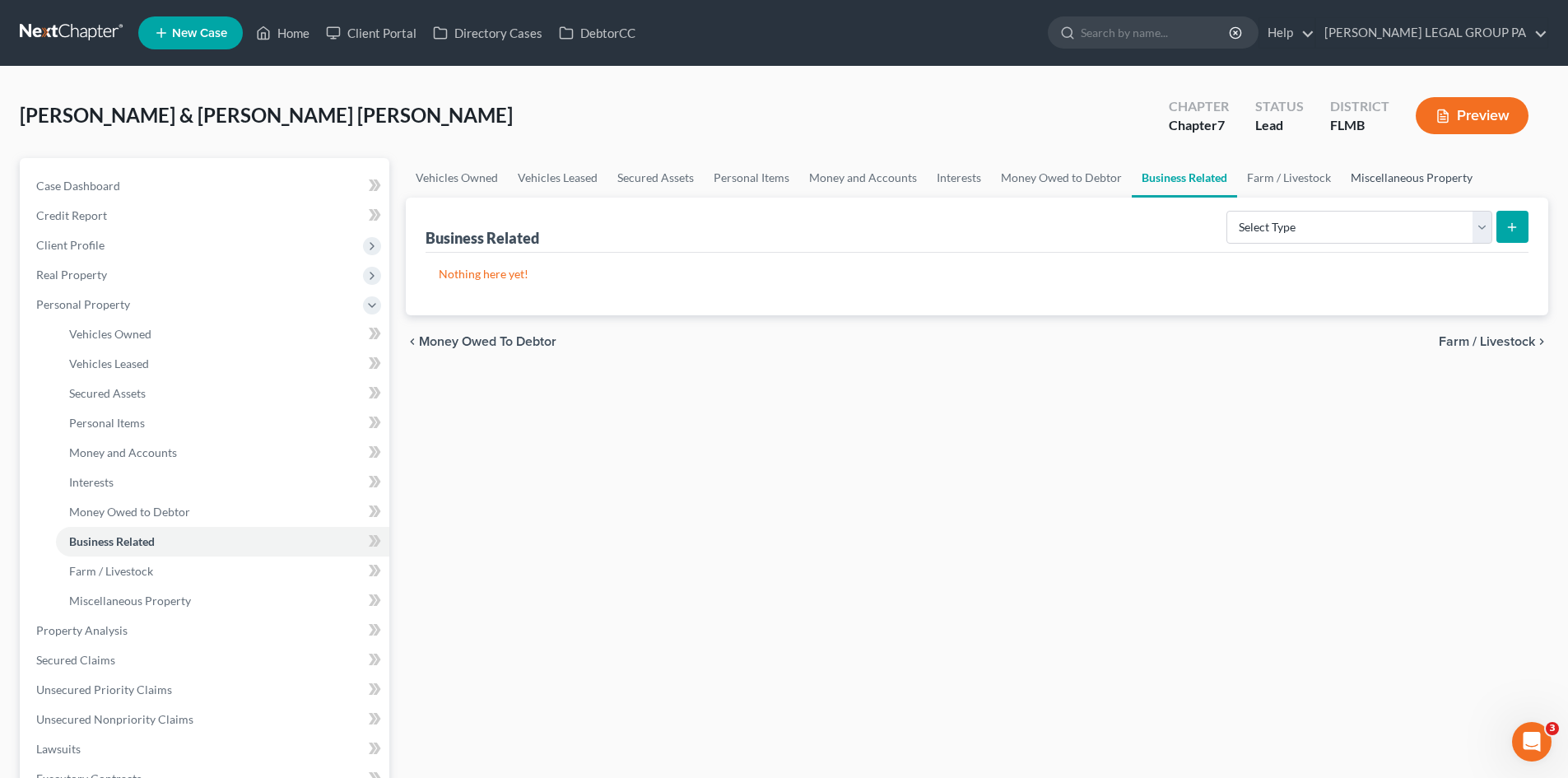
click at [1372, 177] on link "Miscellaneous Property" at bounding box center [1412, 178] width 142 height 40
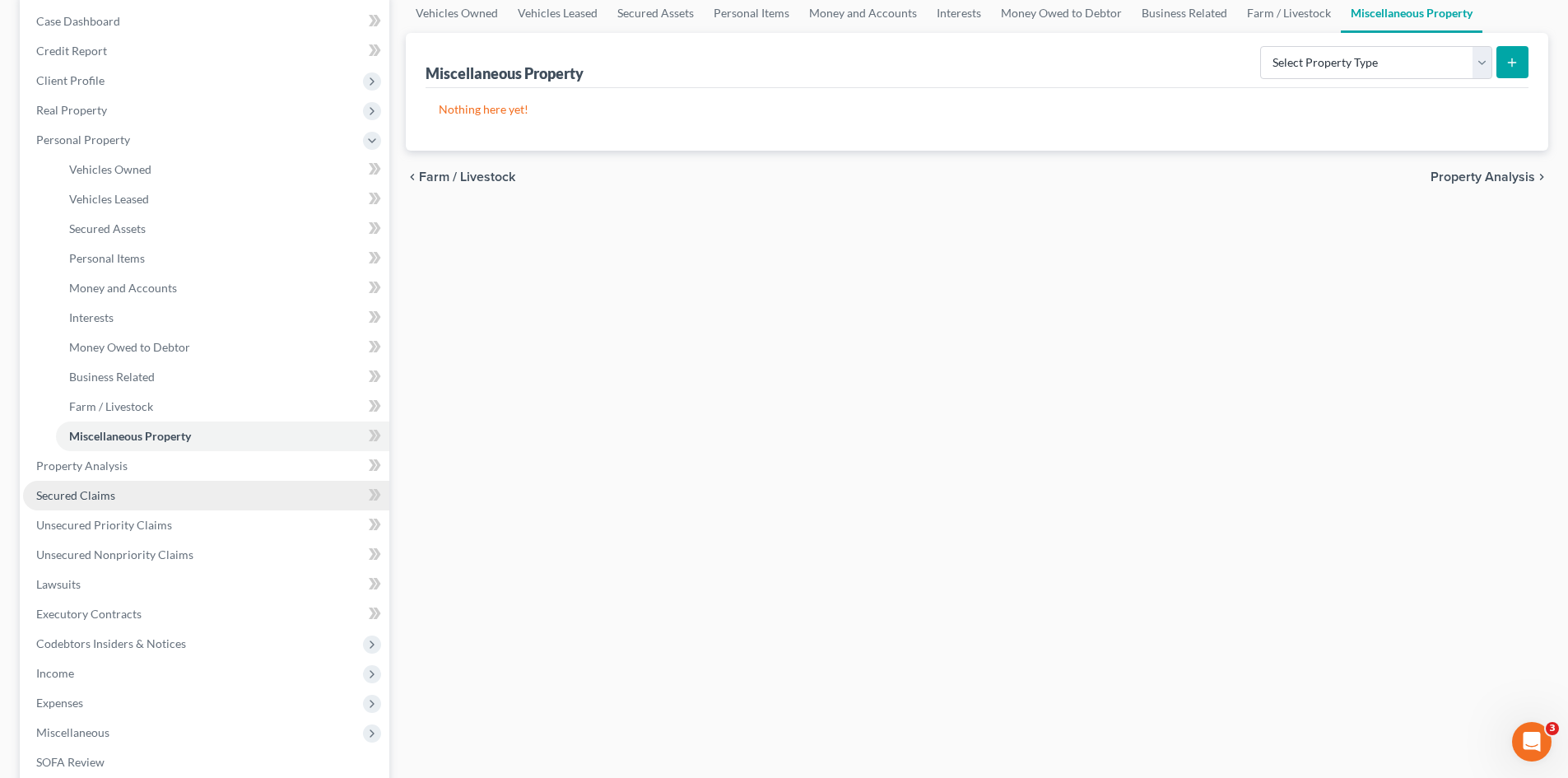
click at [125, 507] on link "Secured Claims" at bounding box center [207, 495] width 367 height 30
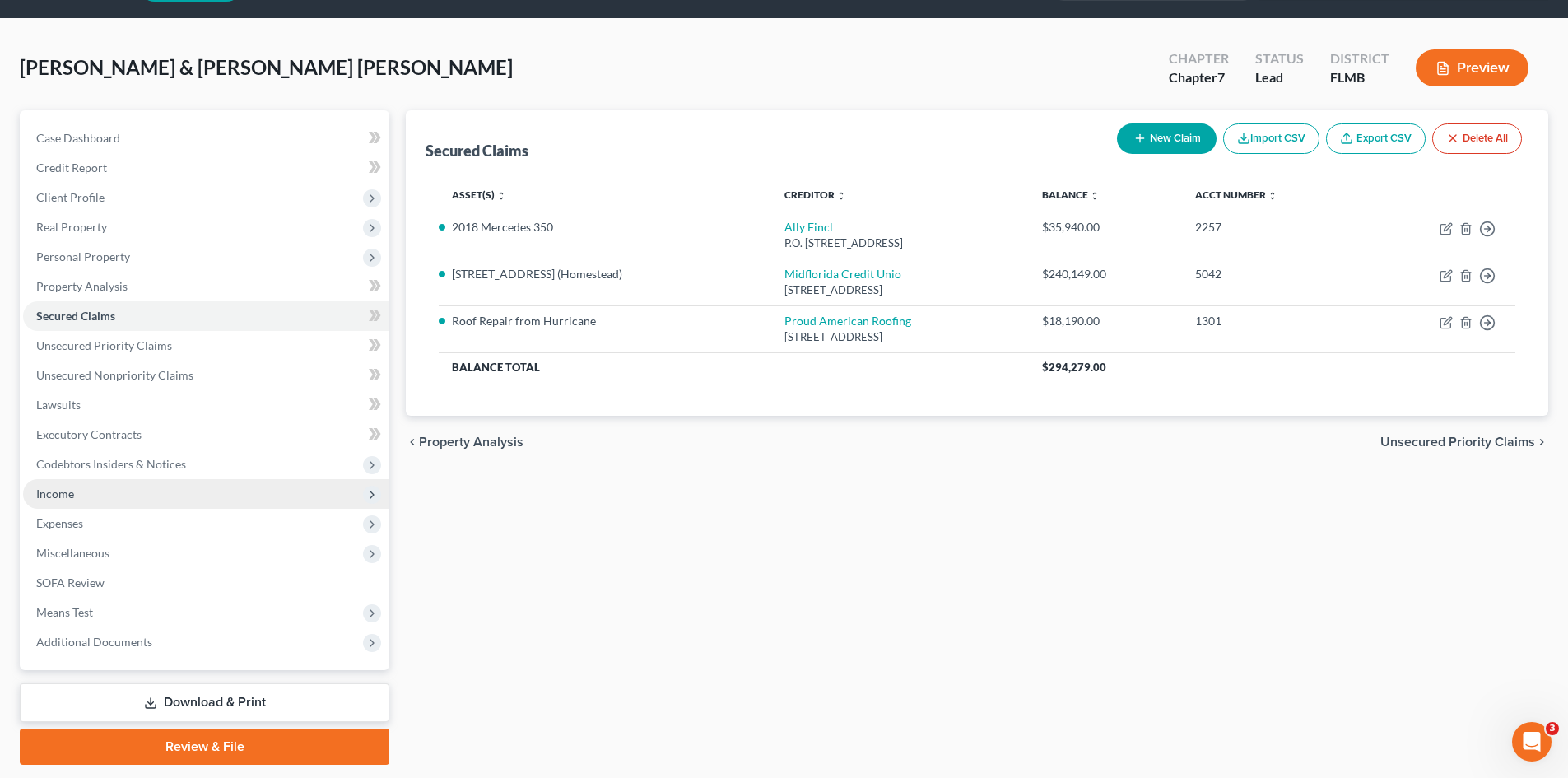
scroll to position [97, 0]
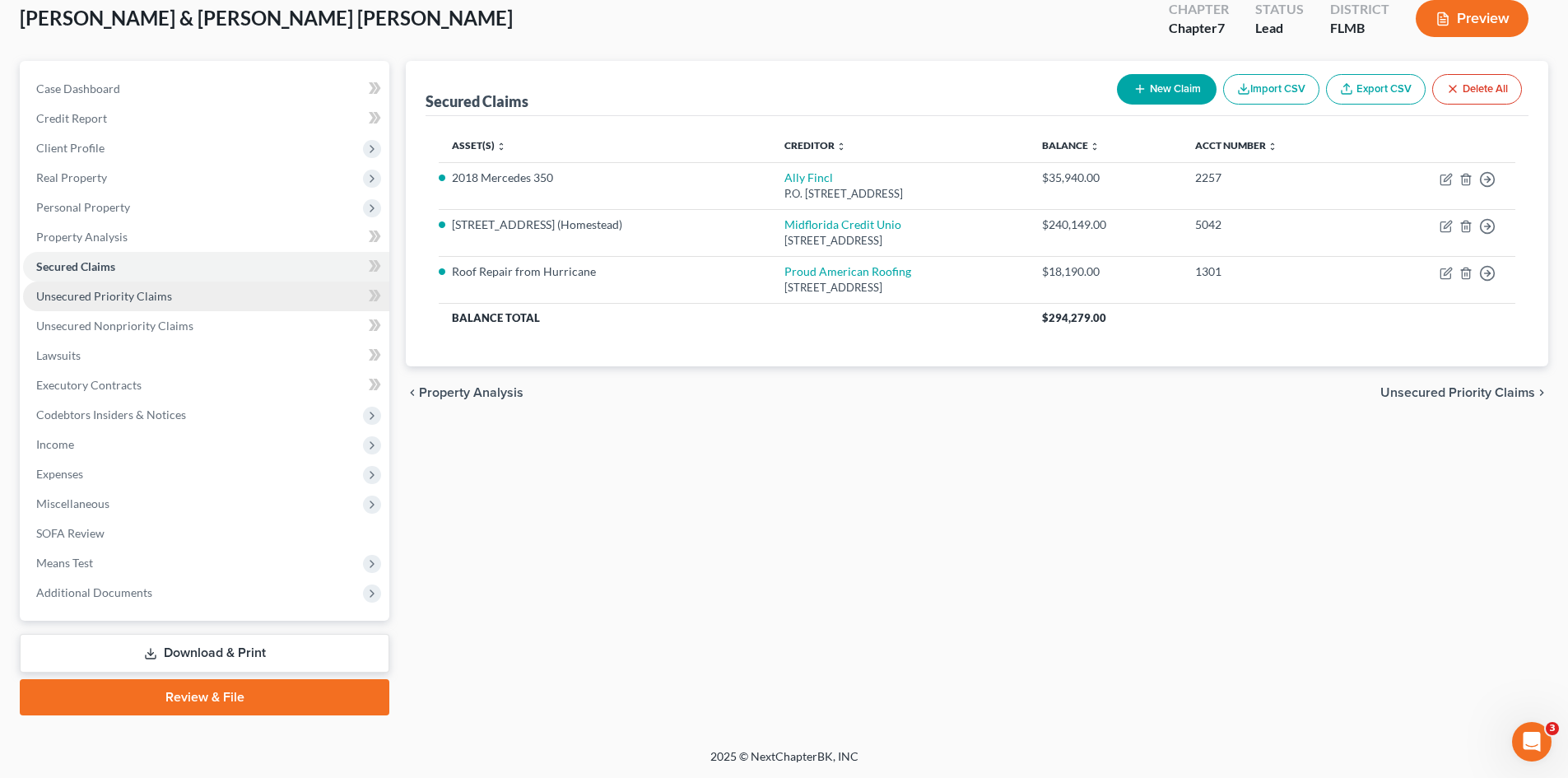
click at [154, 299] on span "Unsecured Priority Claims" at bounding box center [103, 296] width 136 height 14
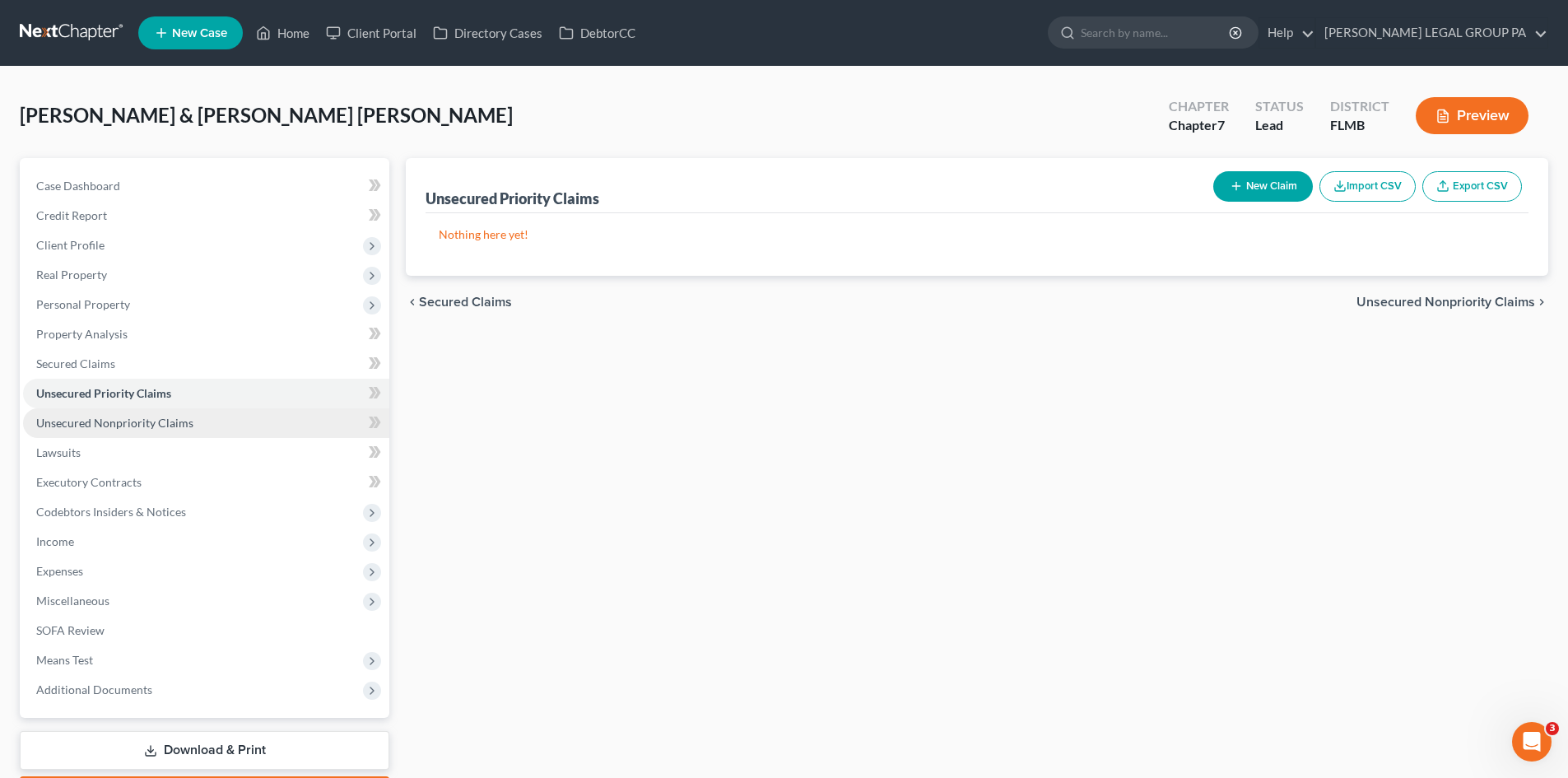
click at [167, 421] on span "Unsecured Nonpriority Claims" at bounding box center [114, 423] width 157 height 14
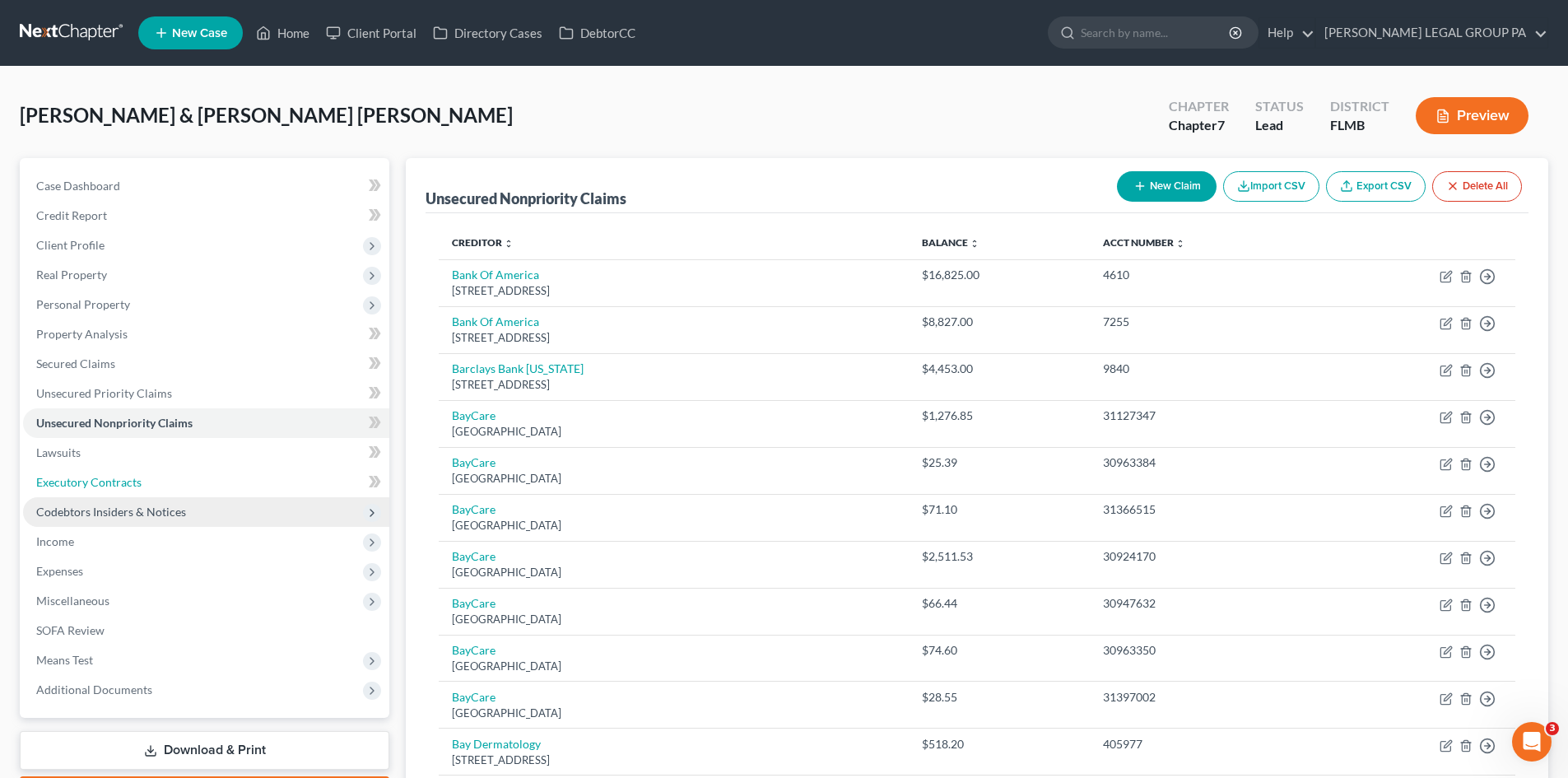
drag, startPoint x: 111, startPoint y: 478, endPoint x: 123, endPoint y: 519, distance: 42.7
click at [111, 478] on span "Executory Contracts" at bounding box center [88, 482] width 105 height 14
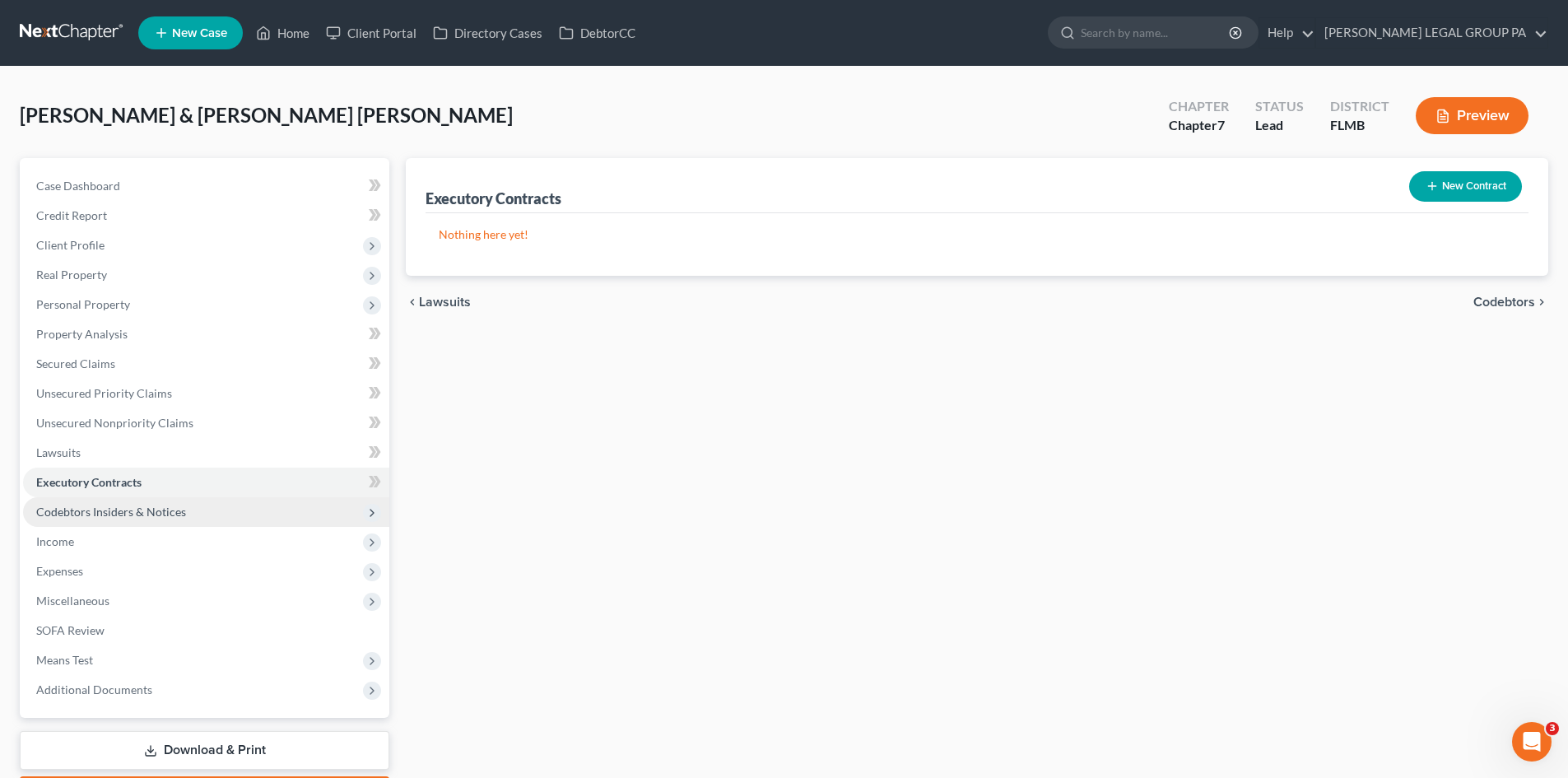
click at [129, 517] on span "Codebtors Insiders & Notices" at bounding box center [111, 512] width 150 height 14
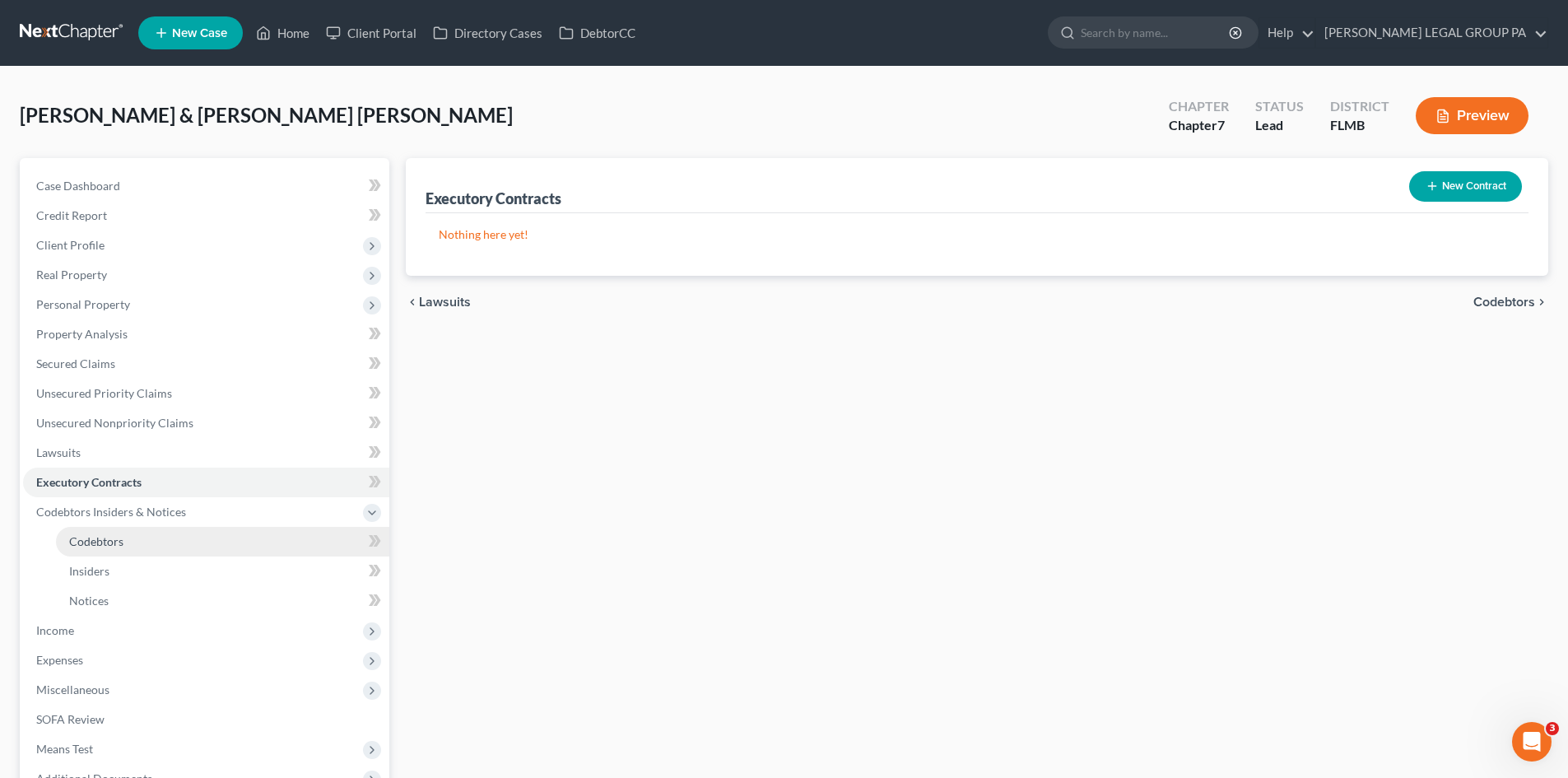
click at [140, 554] on link "Codebtors" at bounding box center [222, 541] width 333 height 30
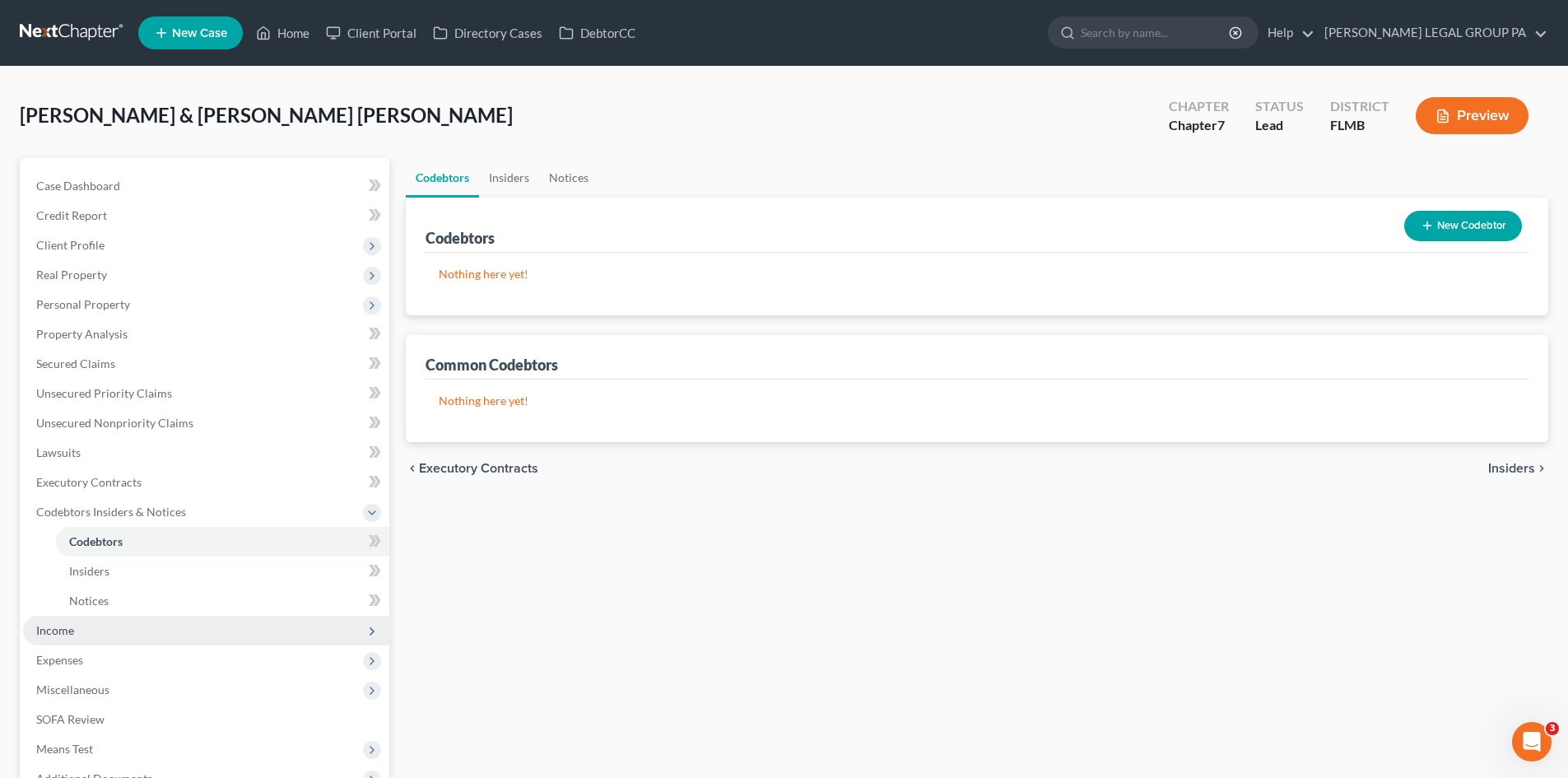
click at [132, 623] on span "Income" at bounding box center [207, 630] width 367 height 30
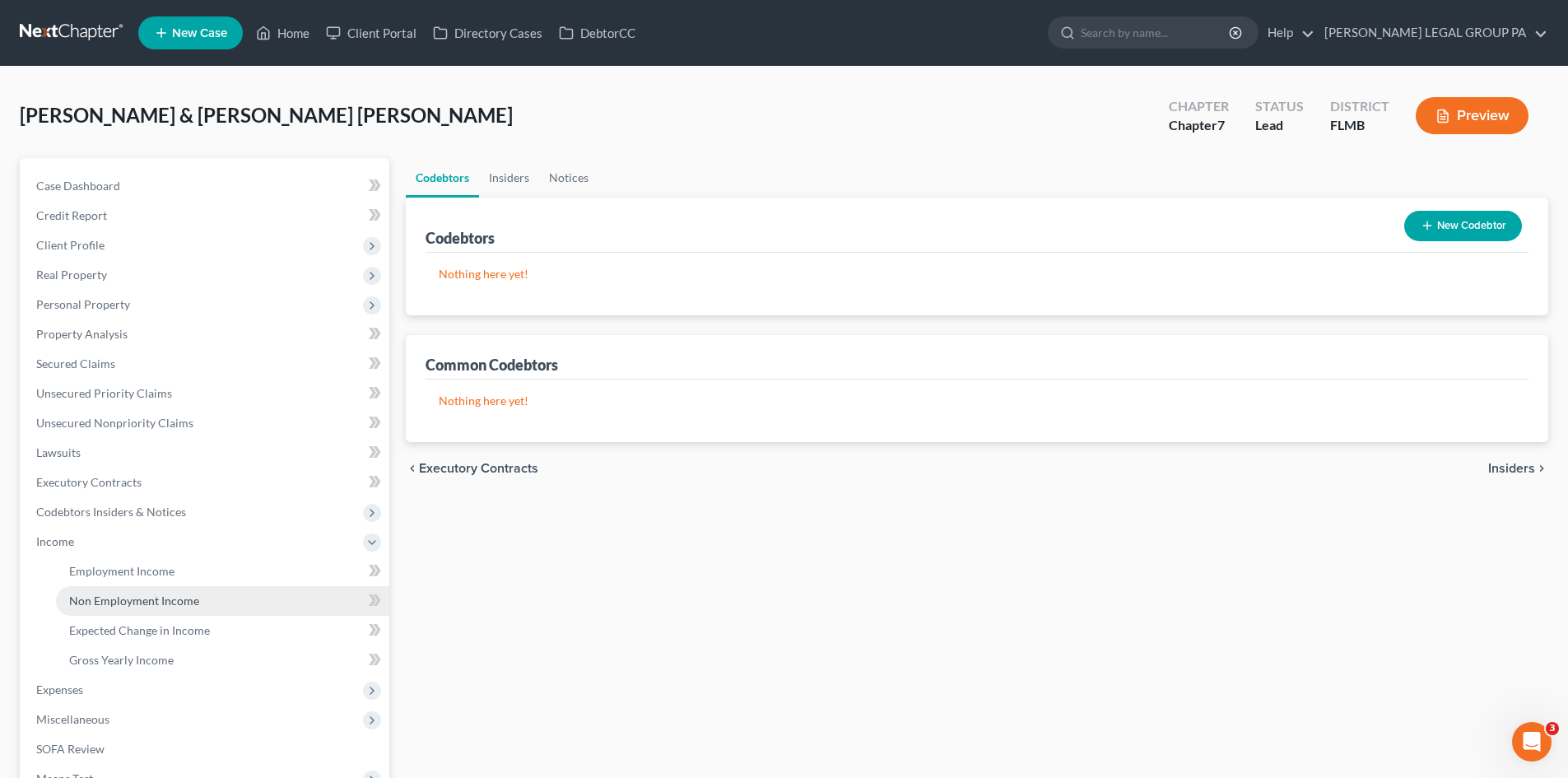
click at [155, 588] on link "Non Employment Income" at bounding box center [222, 600] width 333 height 30
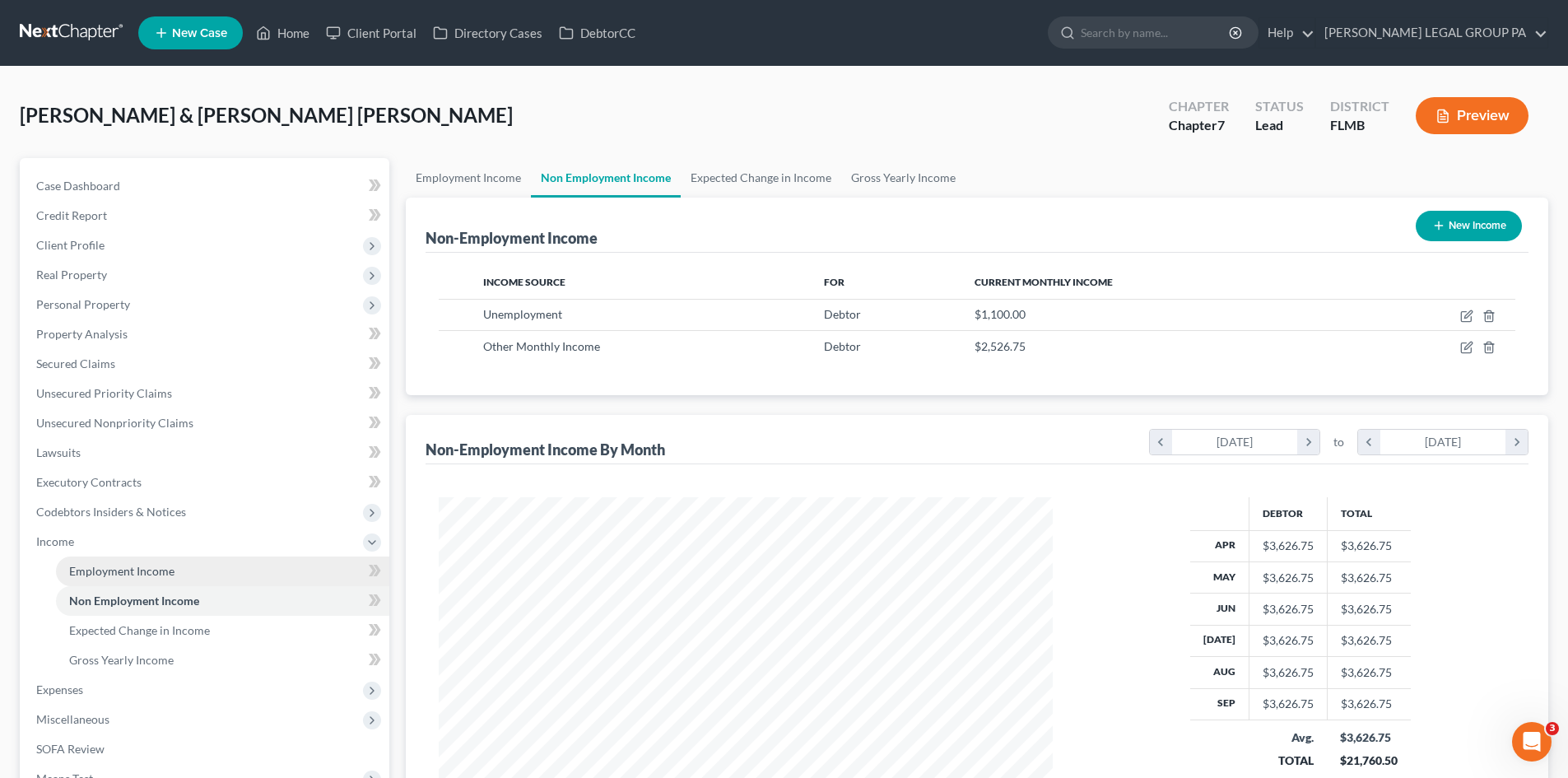
scroll to position [307, 647]
click at [155, 573] on span "Employment Income" at bounding box center [121, 570] width 105 height 14
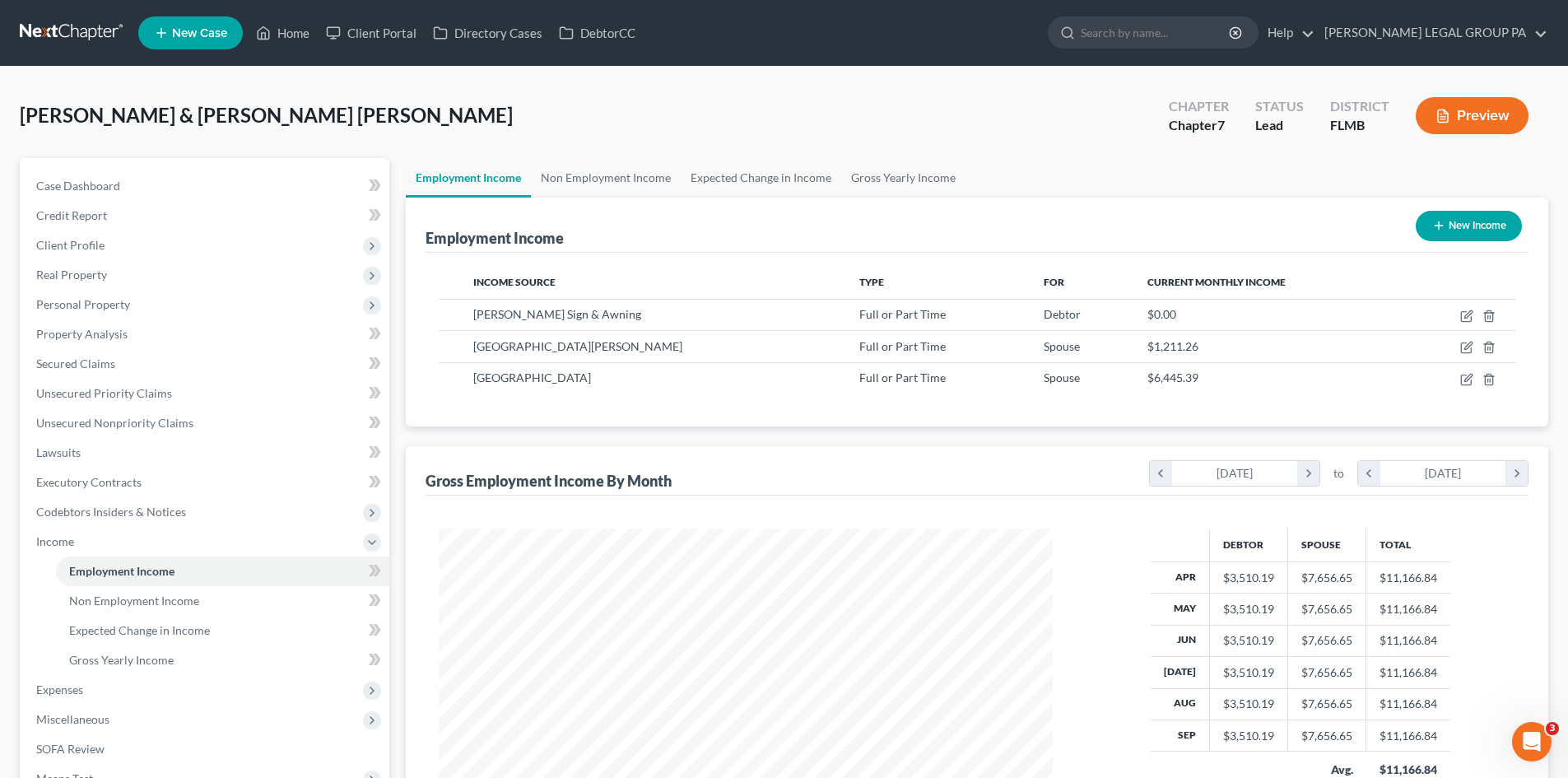
scroll to position [307, 647]
click at [795, 180] on link "Expected Change in Income" at bounding box center [761, 178] width 161 height 40
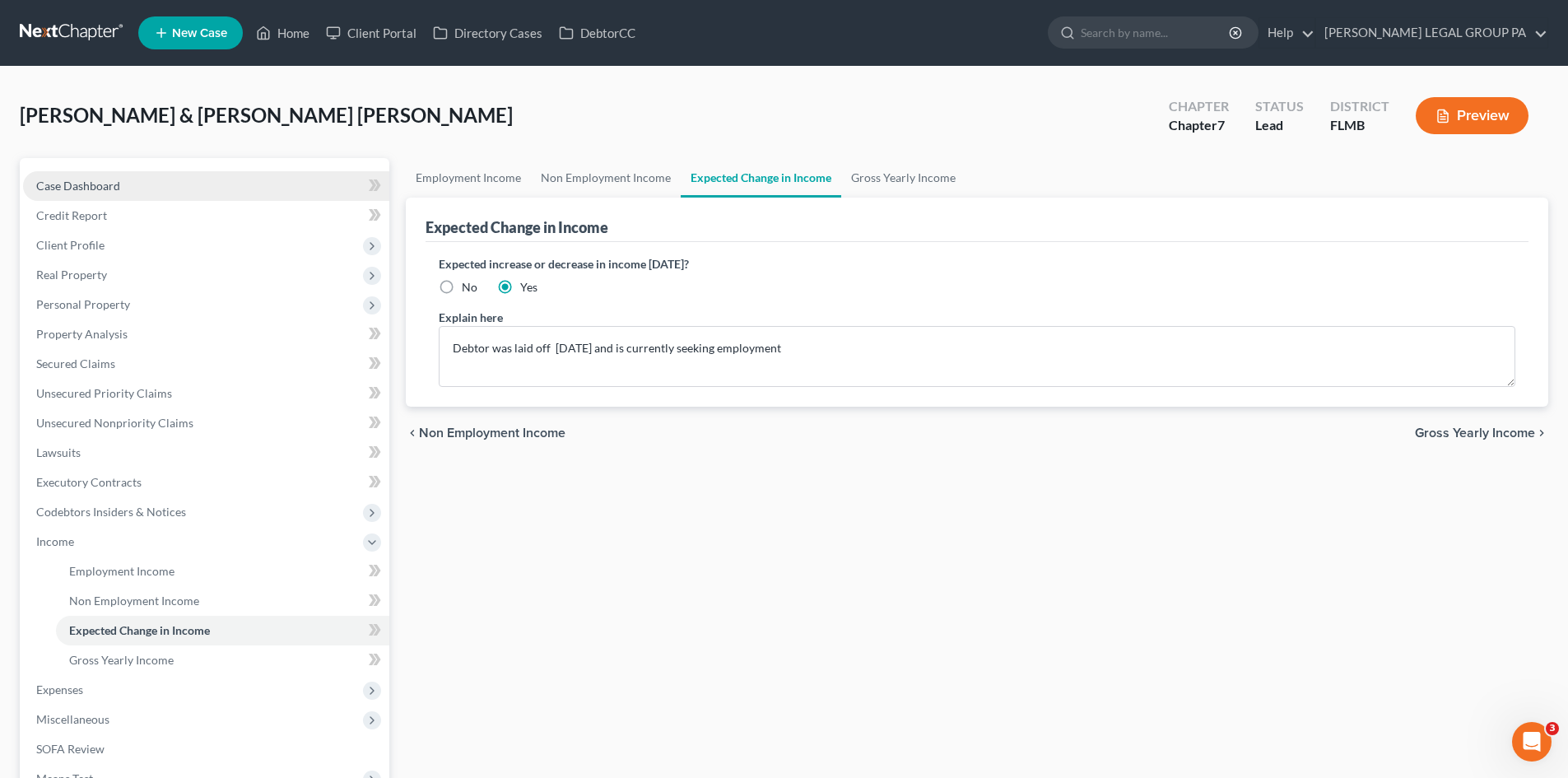
click at [70, 190] on span "Case Dashboard" at bounding box center [77, 186] width 84 height 14
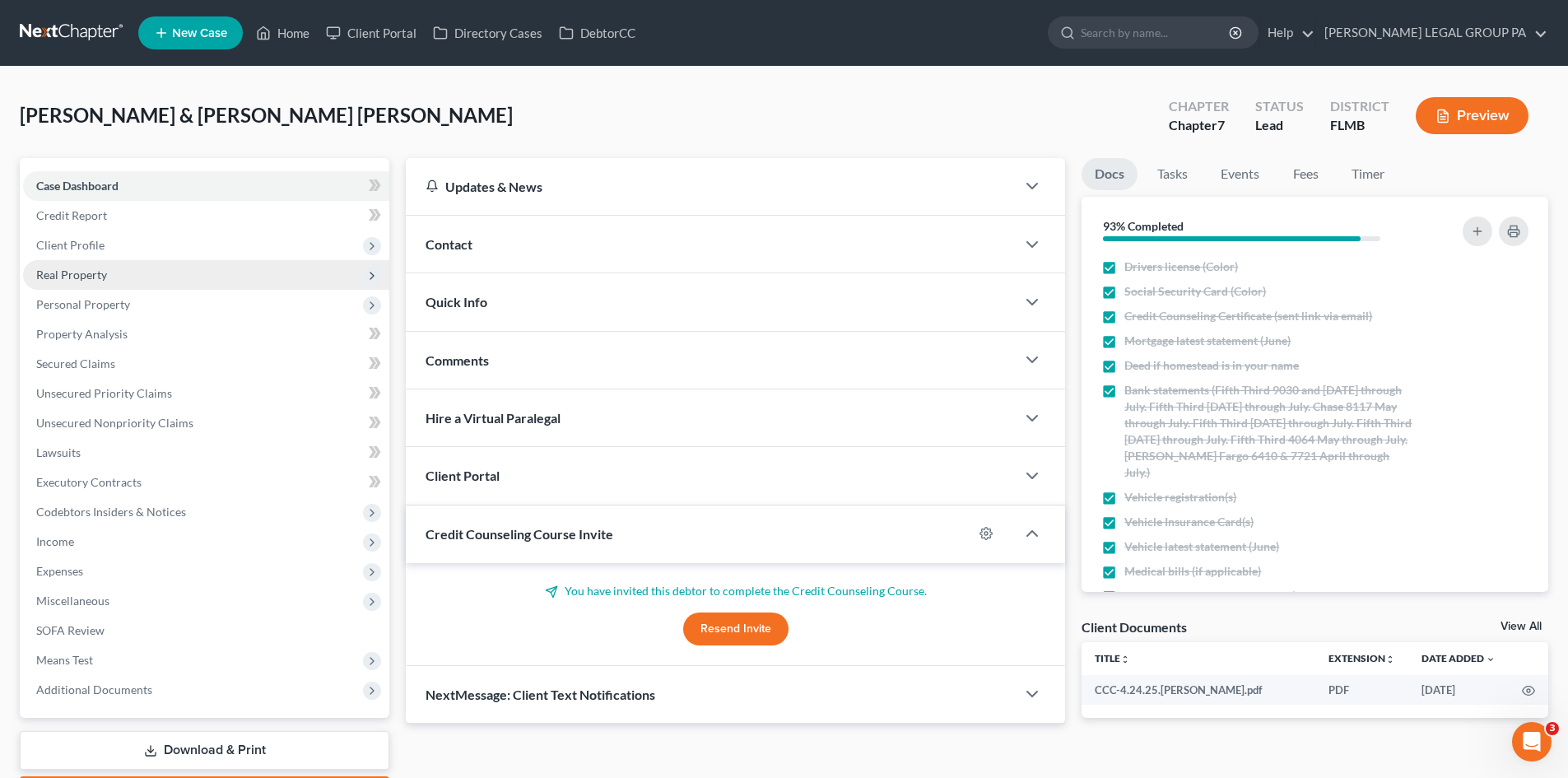
click at [54, 270] on span "Real Property" at bounding box center [71, 275] width 71 height 14
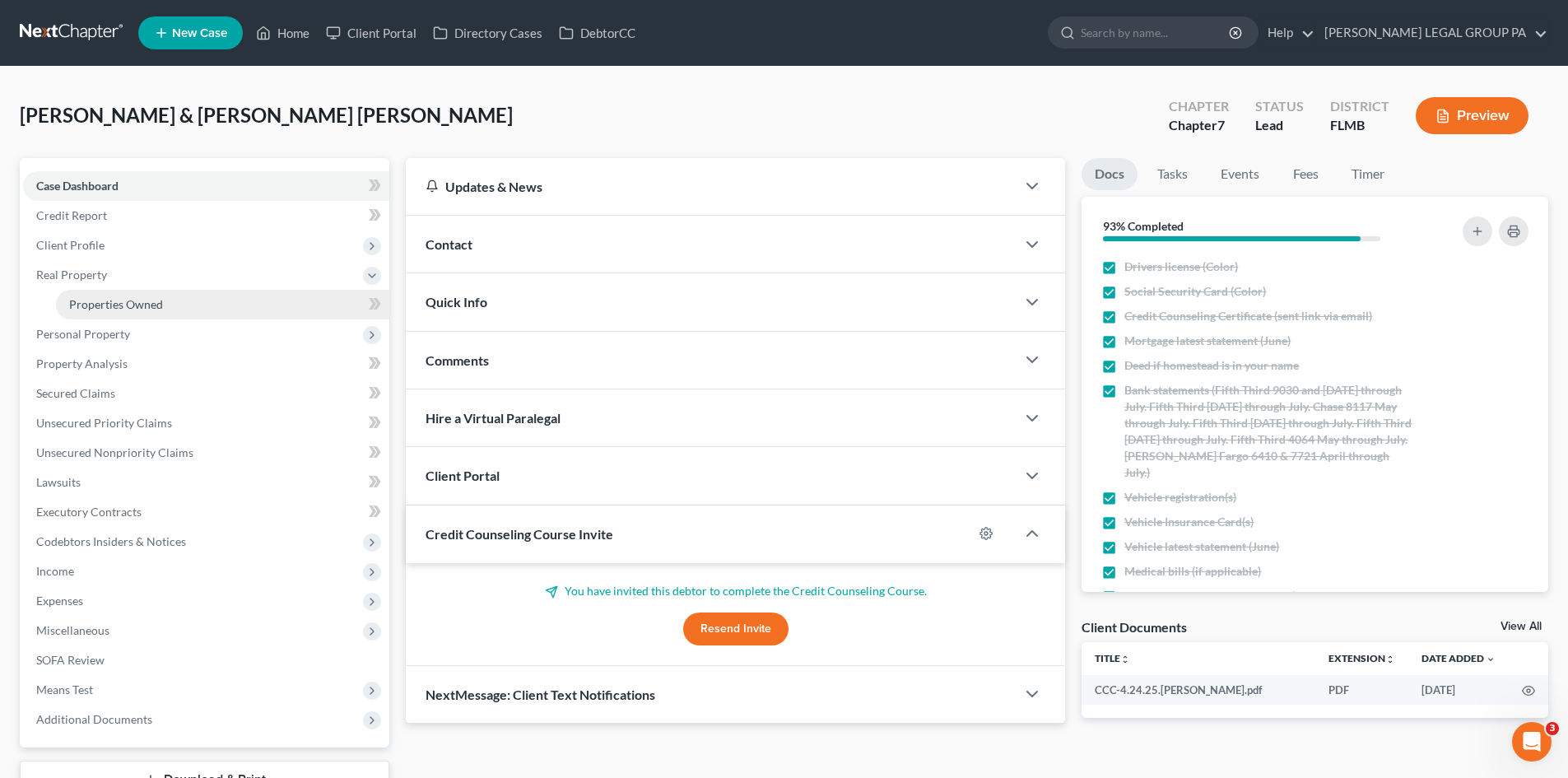
click at [152, 309] on span "Properties Owned" at bounding box center [116, 305] width 93 height 14
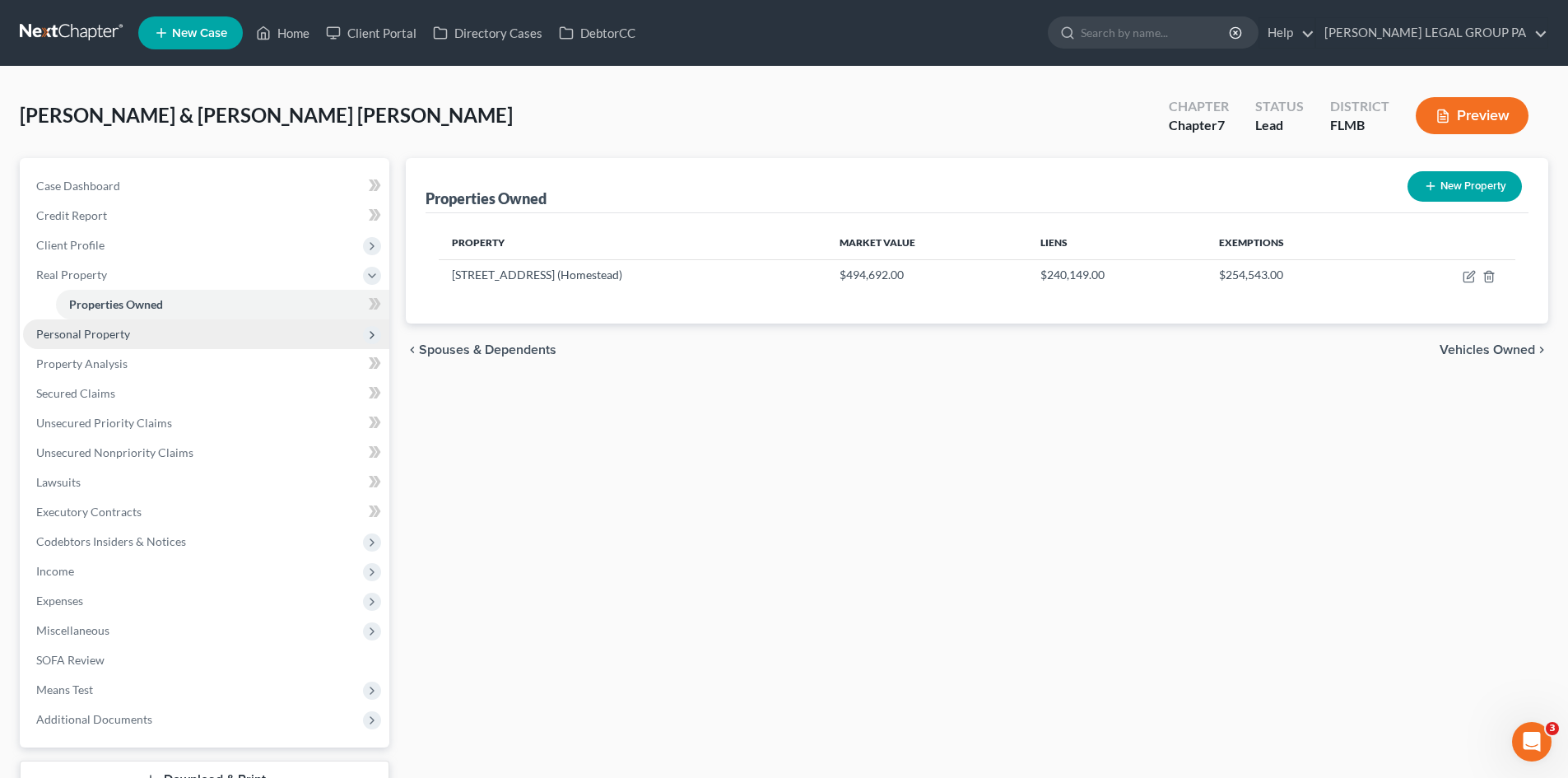
click at [154, 328] on span "Personal Property" at bounding box center [207, 333] width 367 height 30
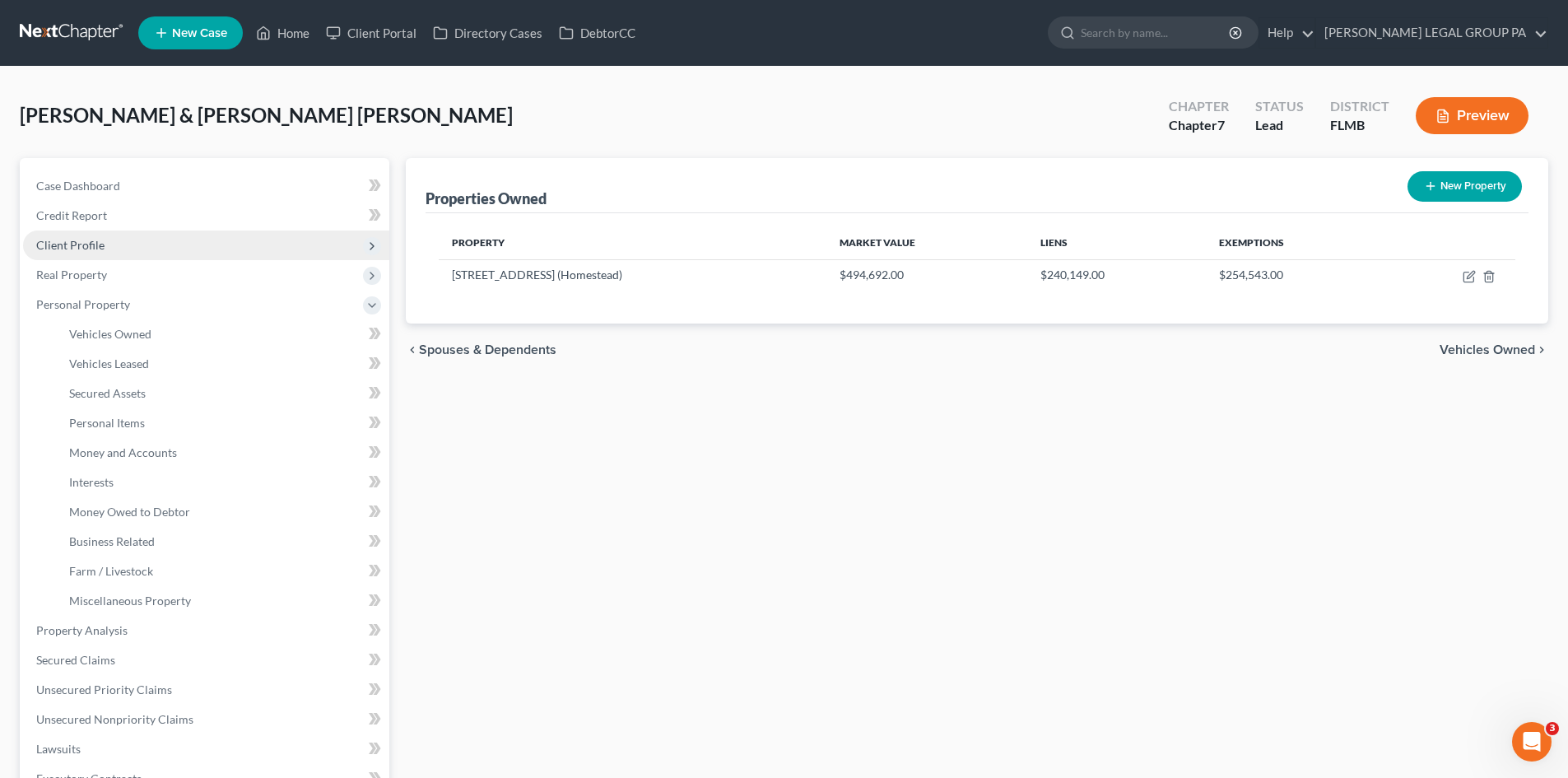
drag, startPoint x: 81, startPoint y: 244, endPoint x: 104, endPoint y: 254, distance: 25.1
click at [81, 244] on span "Client Profile" at bounding box center [70, 245] width 68 height 14
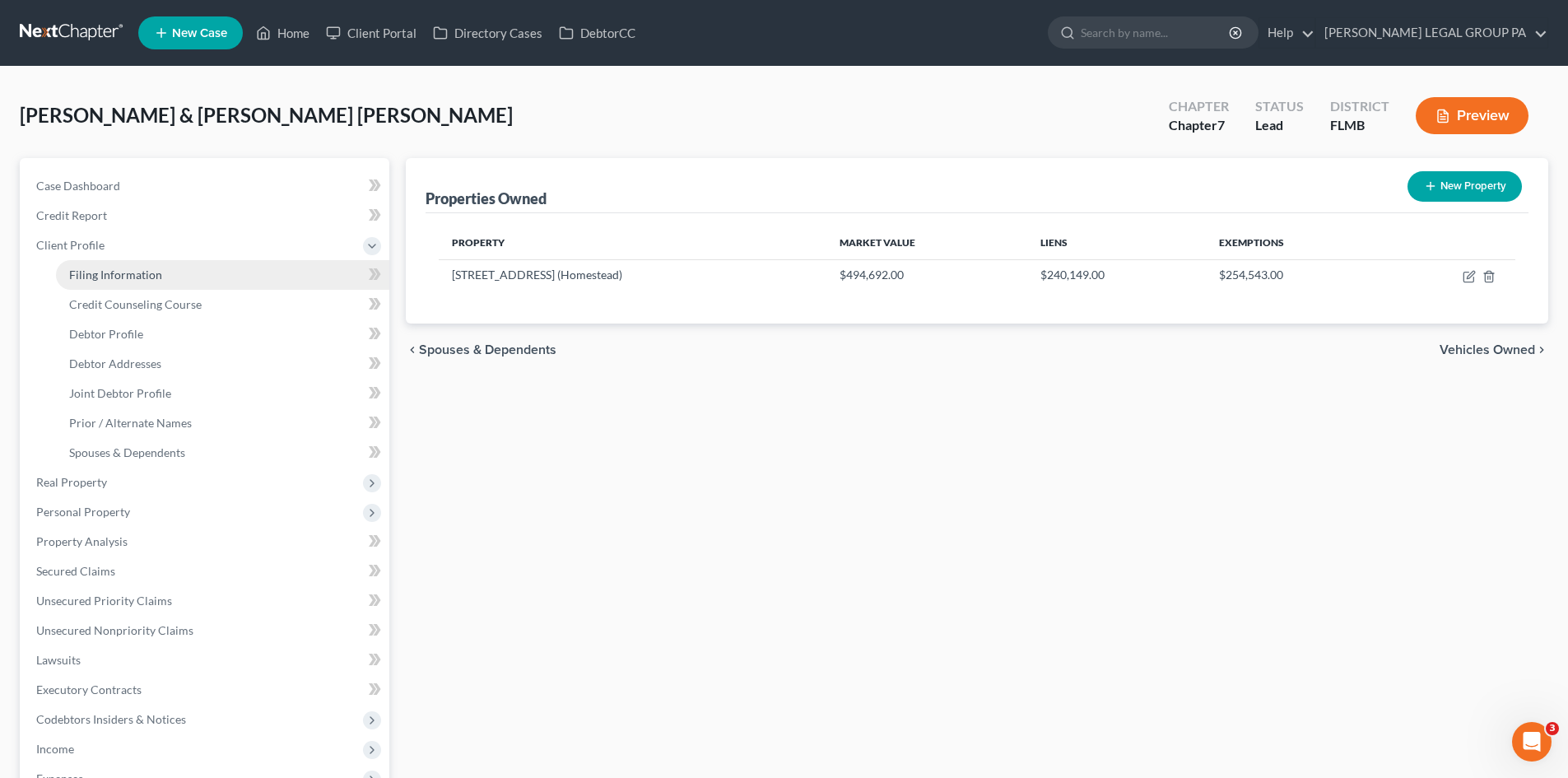
click at [132, 273] on span "Filing Information" at bounding box center [116, 275] width 93 height 14
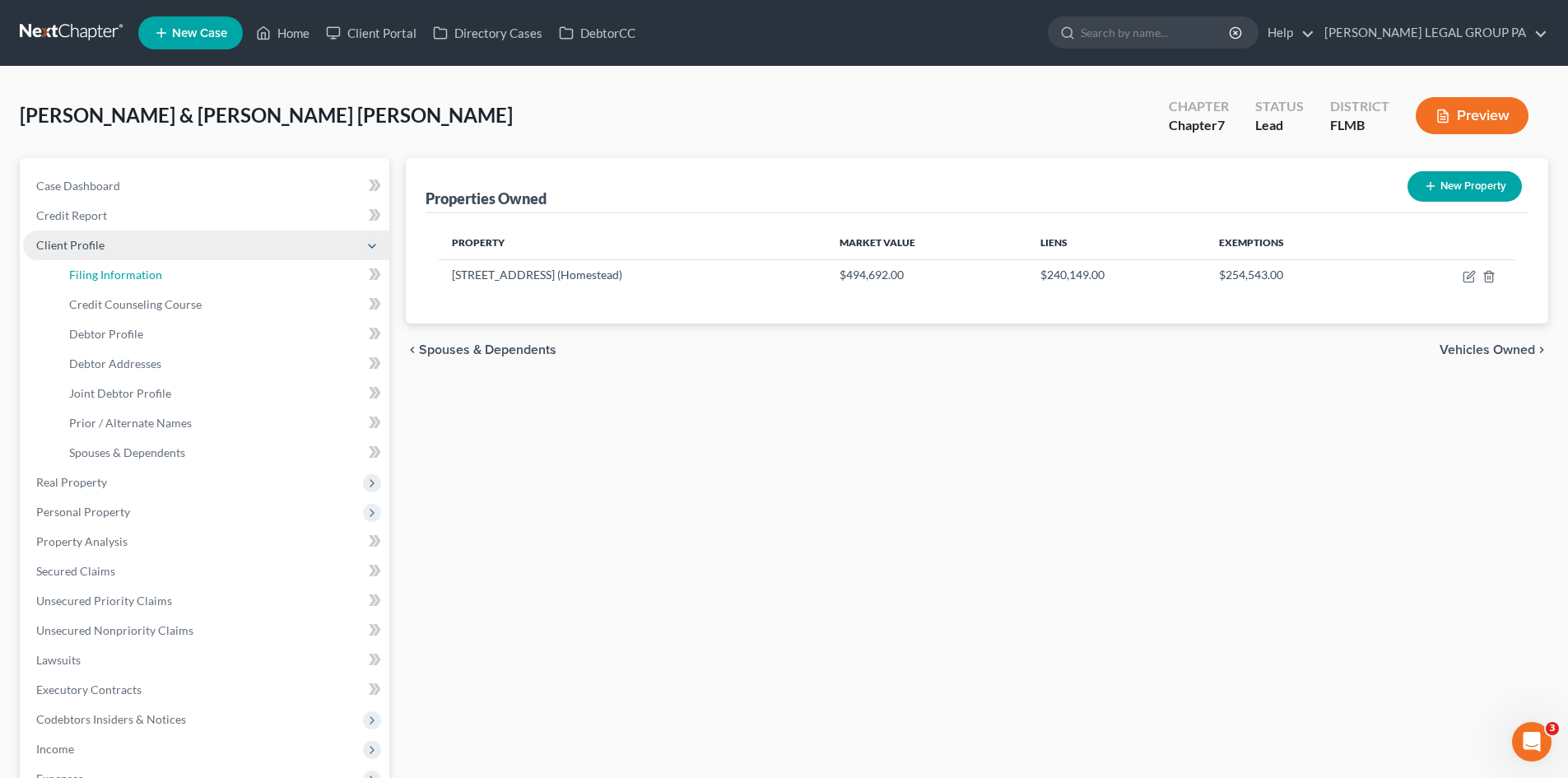
select select "1"
select select "0"
select select "15"
select select "0"
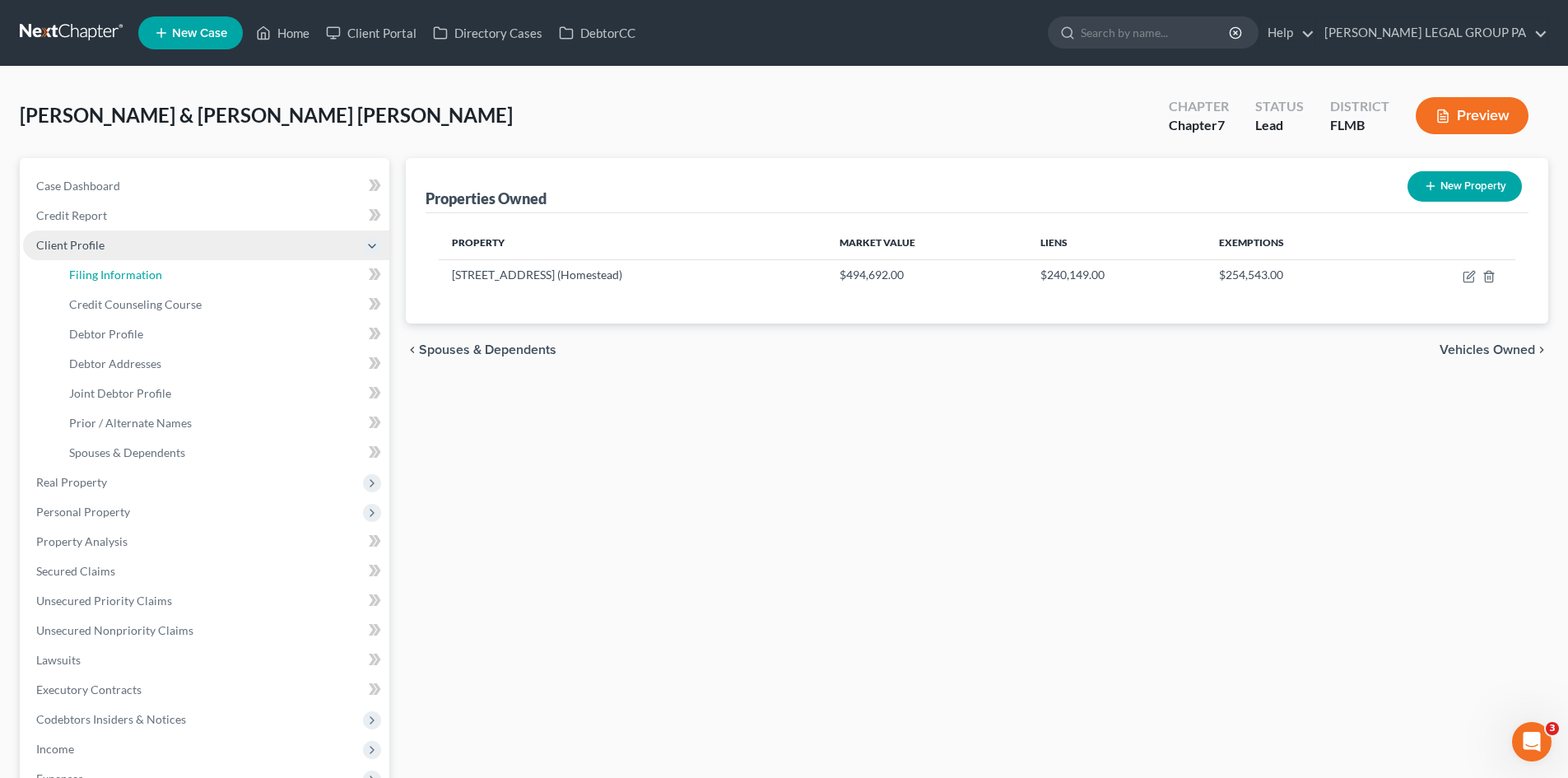
select select "9"
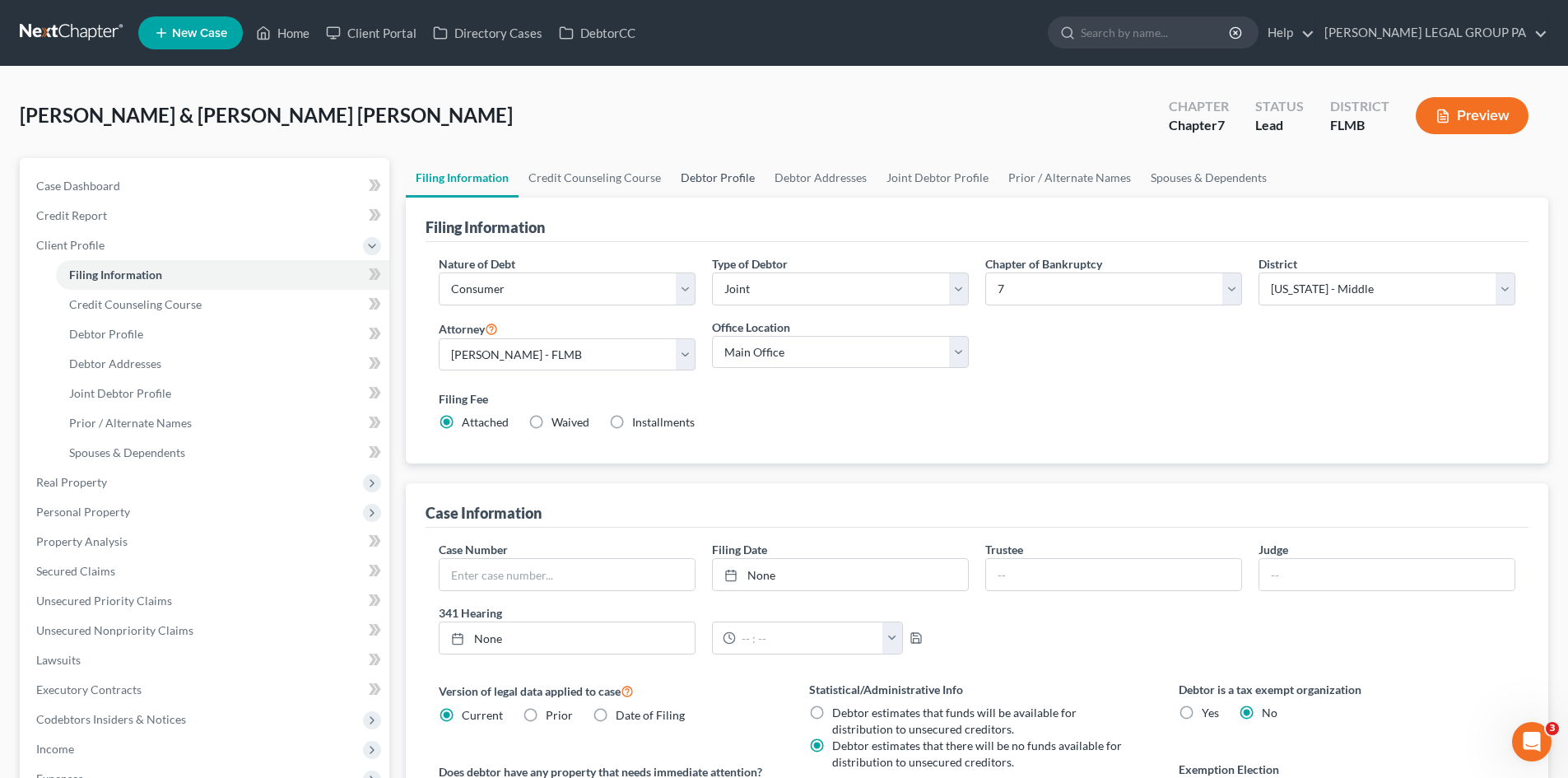
click at [691, 178] on link "Debtor Profile" at bounding box center [718, 178] width 93 height 40
select select "1"
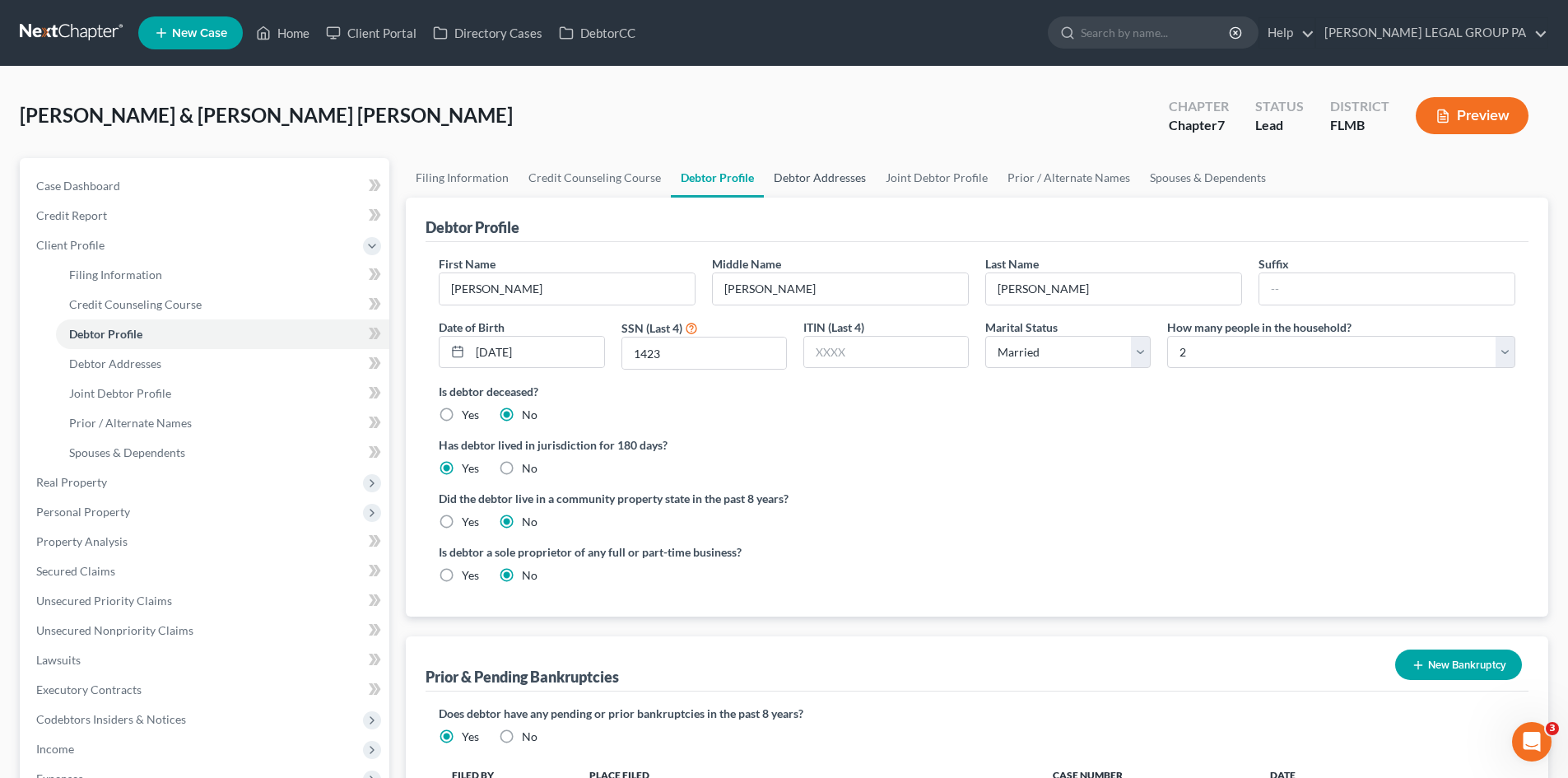
click at [808, 168] on link "Debtor Addresses" at bounding box center [819, 178] width 112 height 40
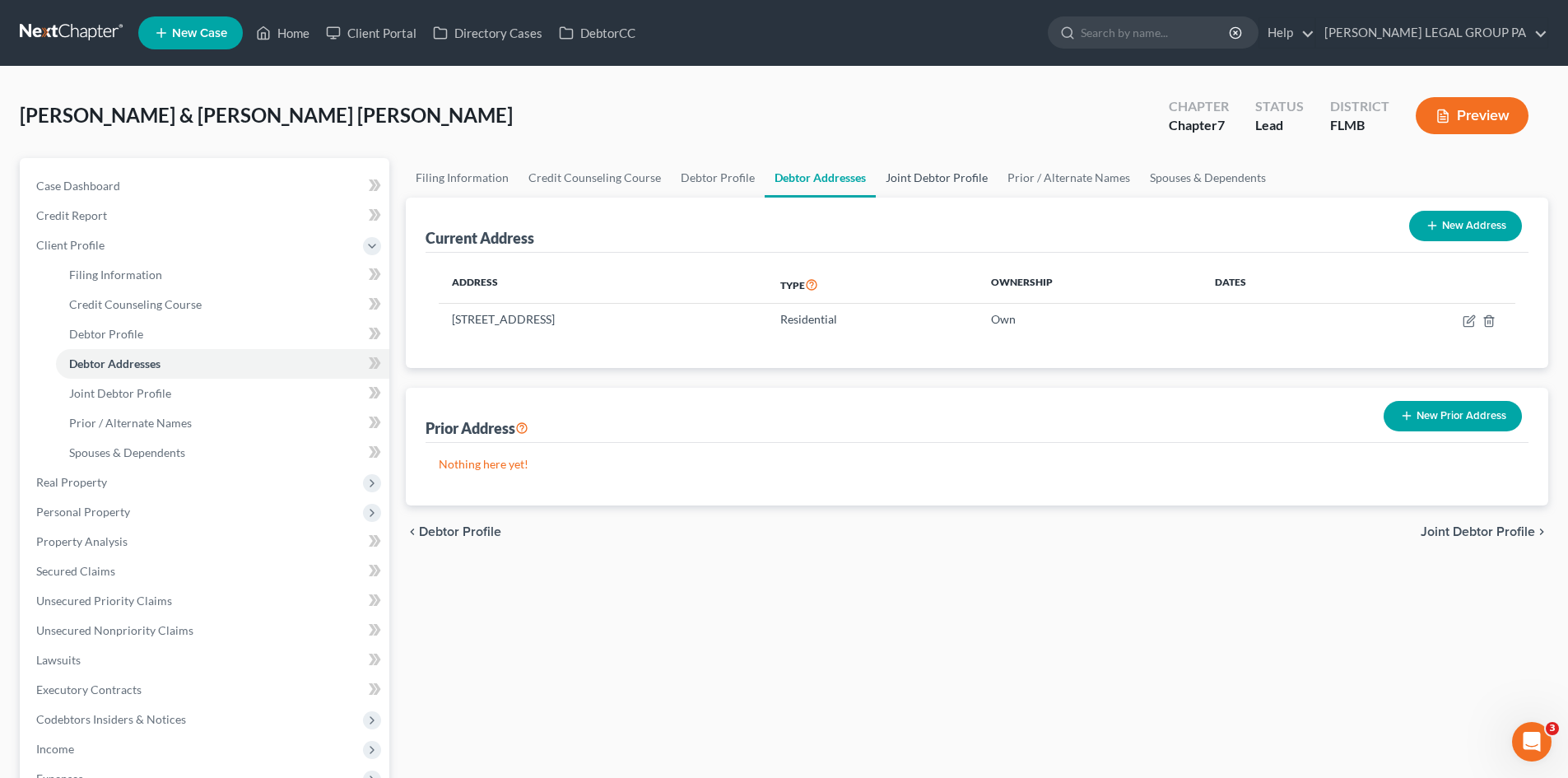
click at [928, 181] on link "Joint Debtor Profile" at bounding box center [937, 178] width 122 height 40
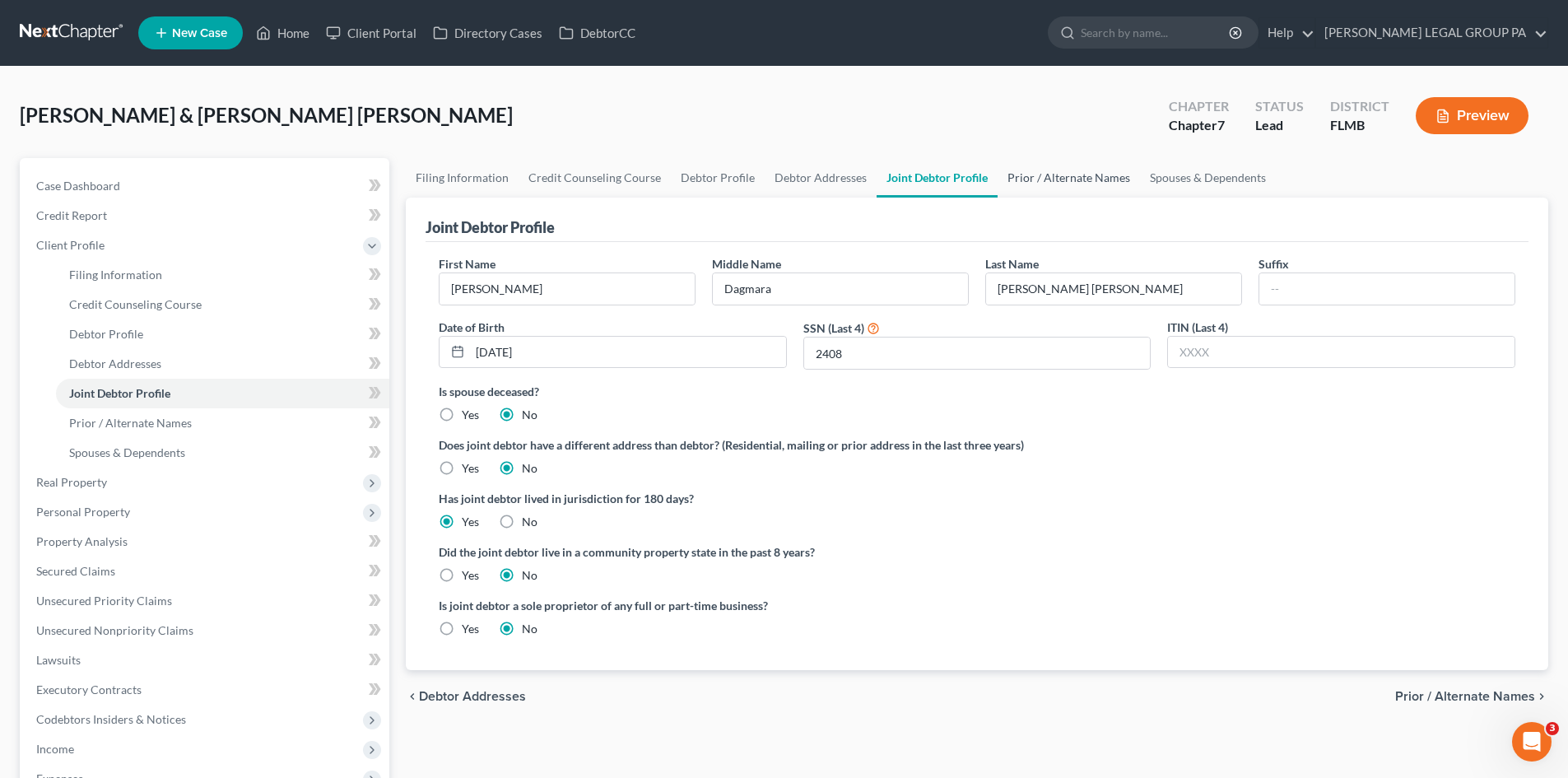
click at [1052, 181] on link "Prior / Alternate Names" at bounding box center [1068, 178] width 142 height 40
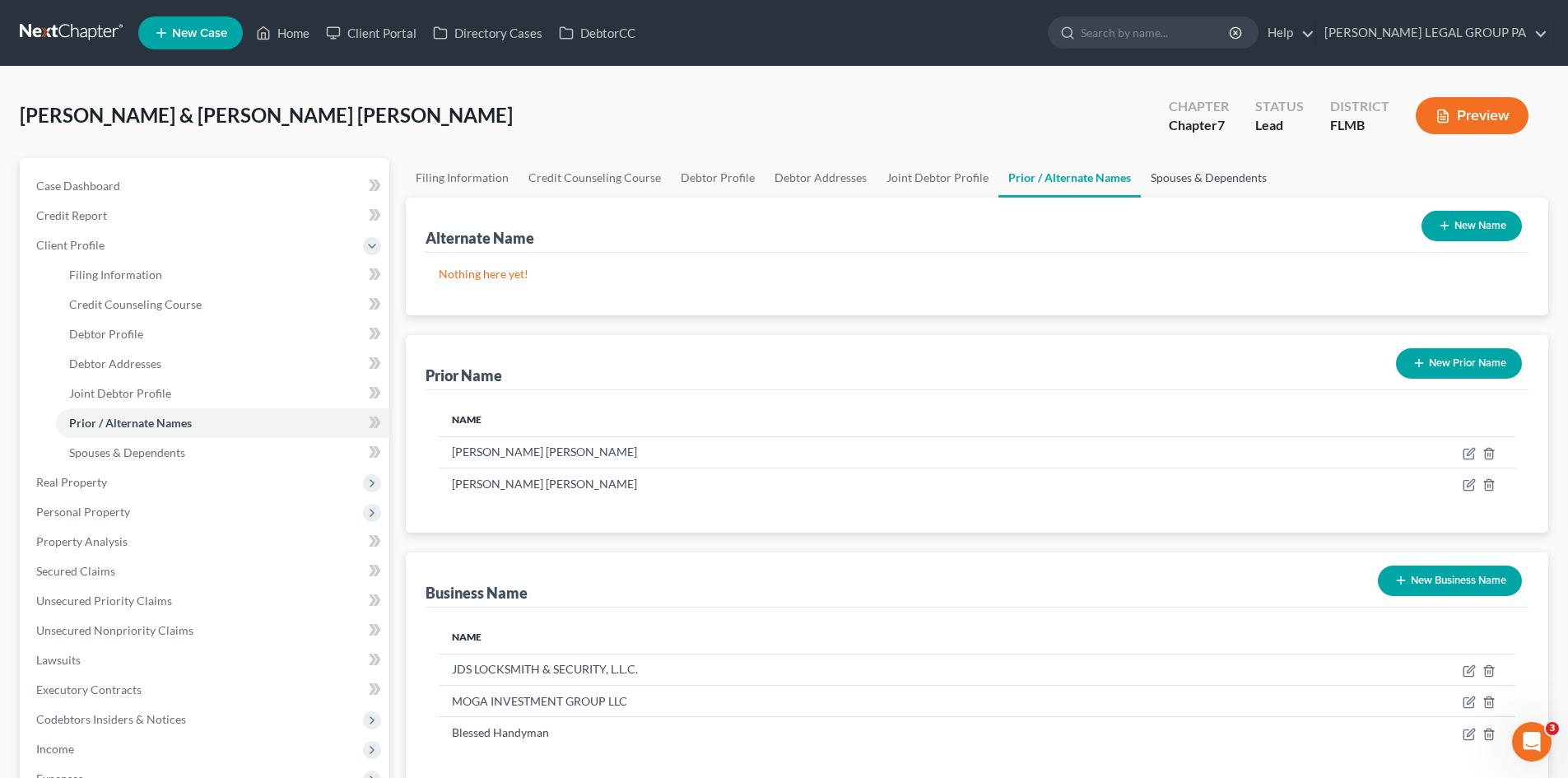
click at [1189, 176] on link "Spouses & Dependents" at bounding box center [1209, 178] width 136 height 40
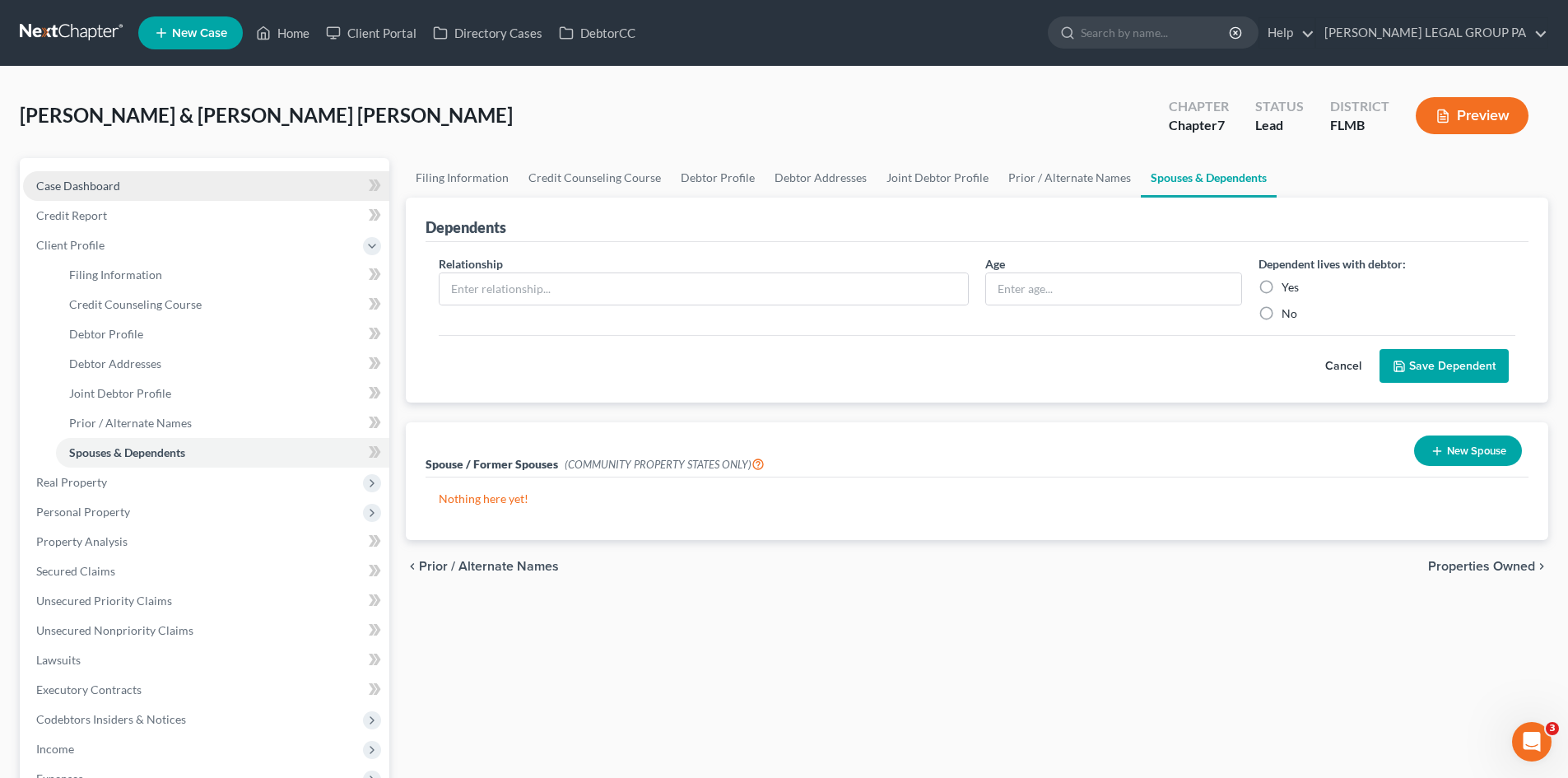
drag, startPoint x: 133, startPoint y: 403, endPoint x: 139, endPoint y: 185, distance: 218.1
click at [152, 188] on link "Case Dashboard" at bounding box center [207, 186] width 367 height 30
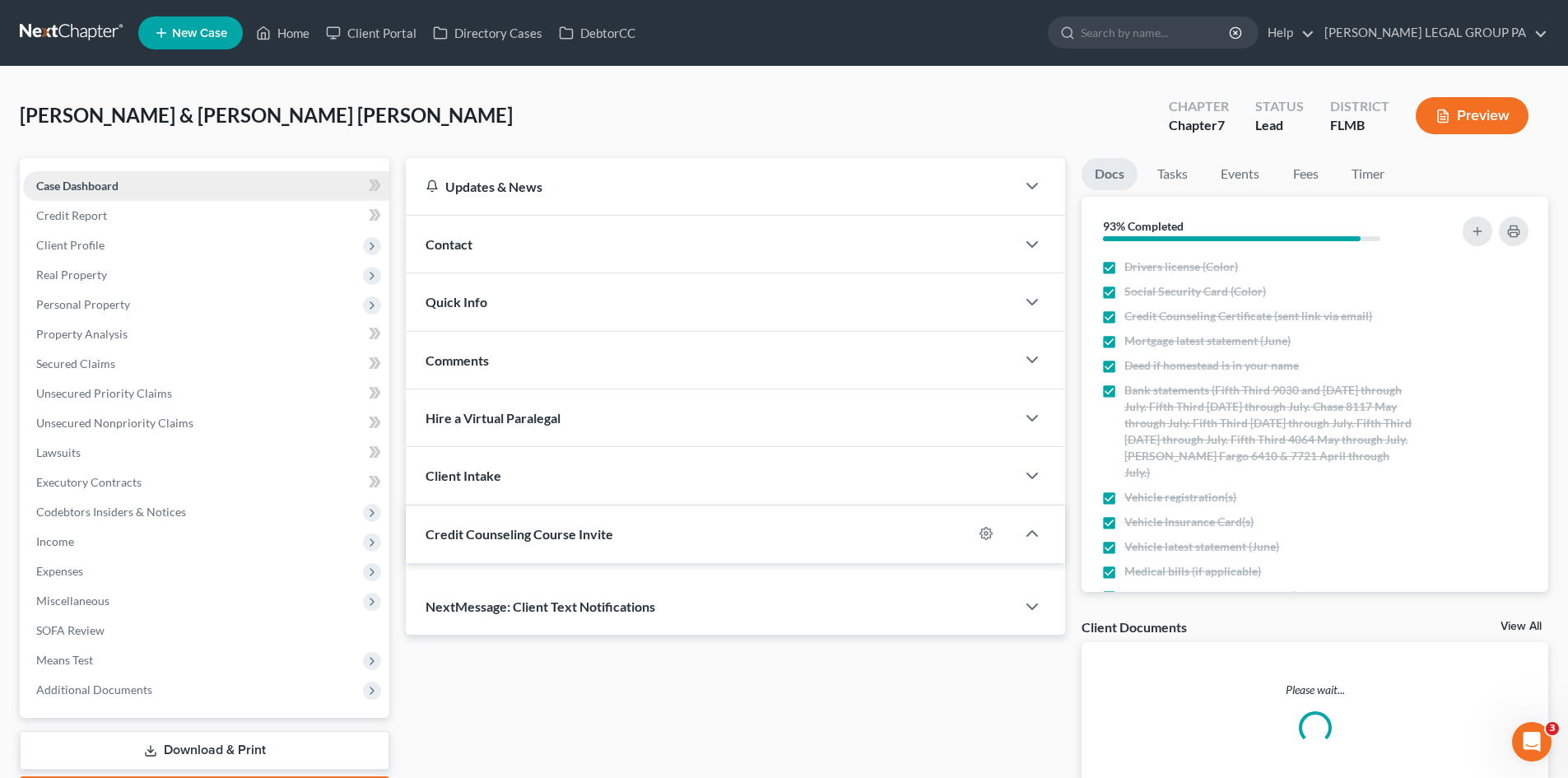
click at [138, 185] on link "Case Dashboard" at bounding box center [207, 186] width 367 height 30
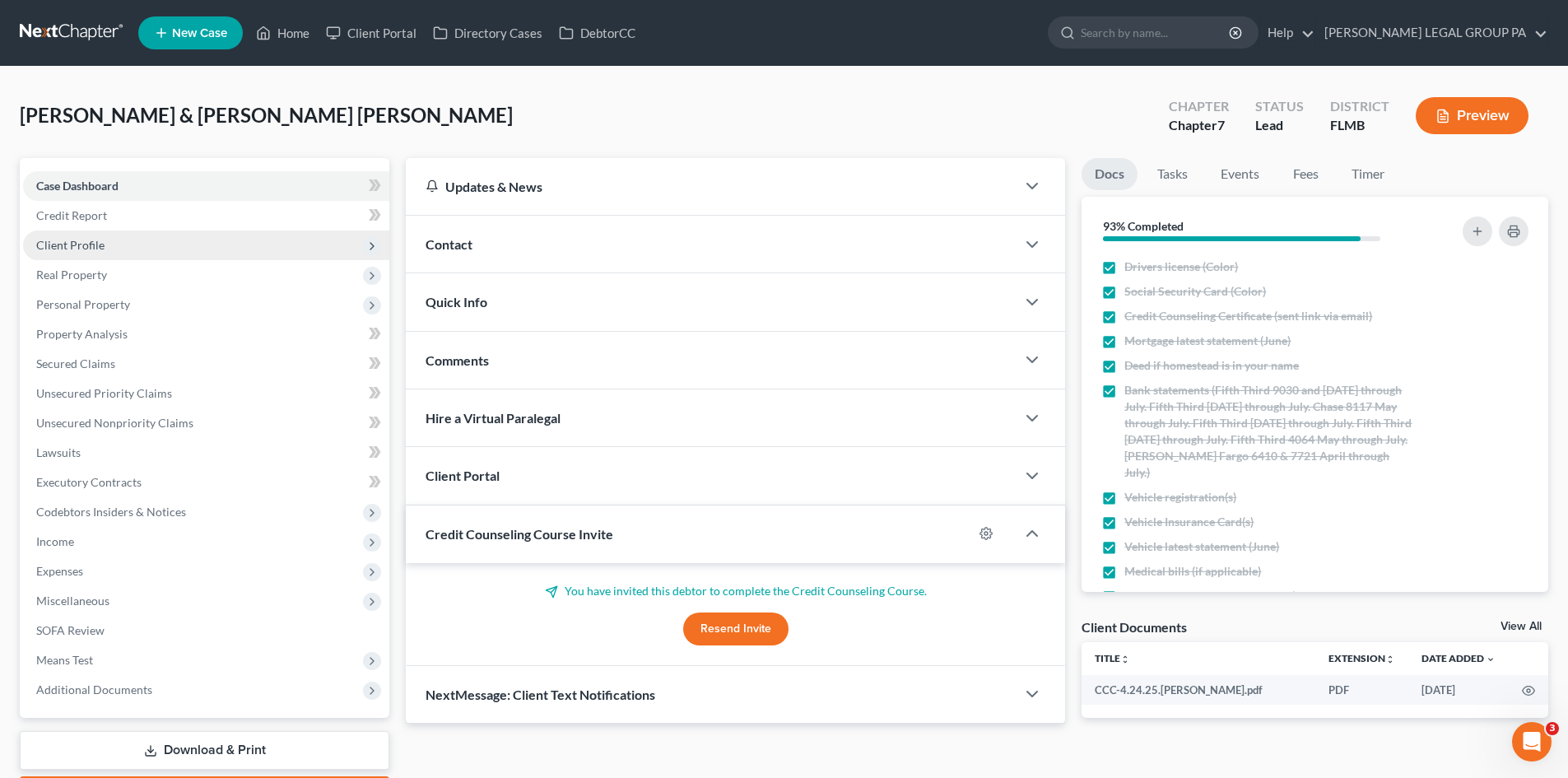
click at [123, 238] on span "Client Profile" at bounding box center [207, 244] width 367 height 30
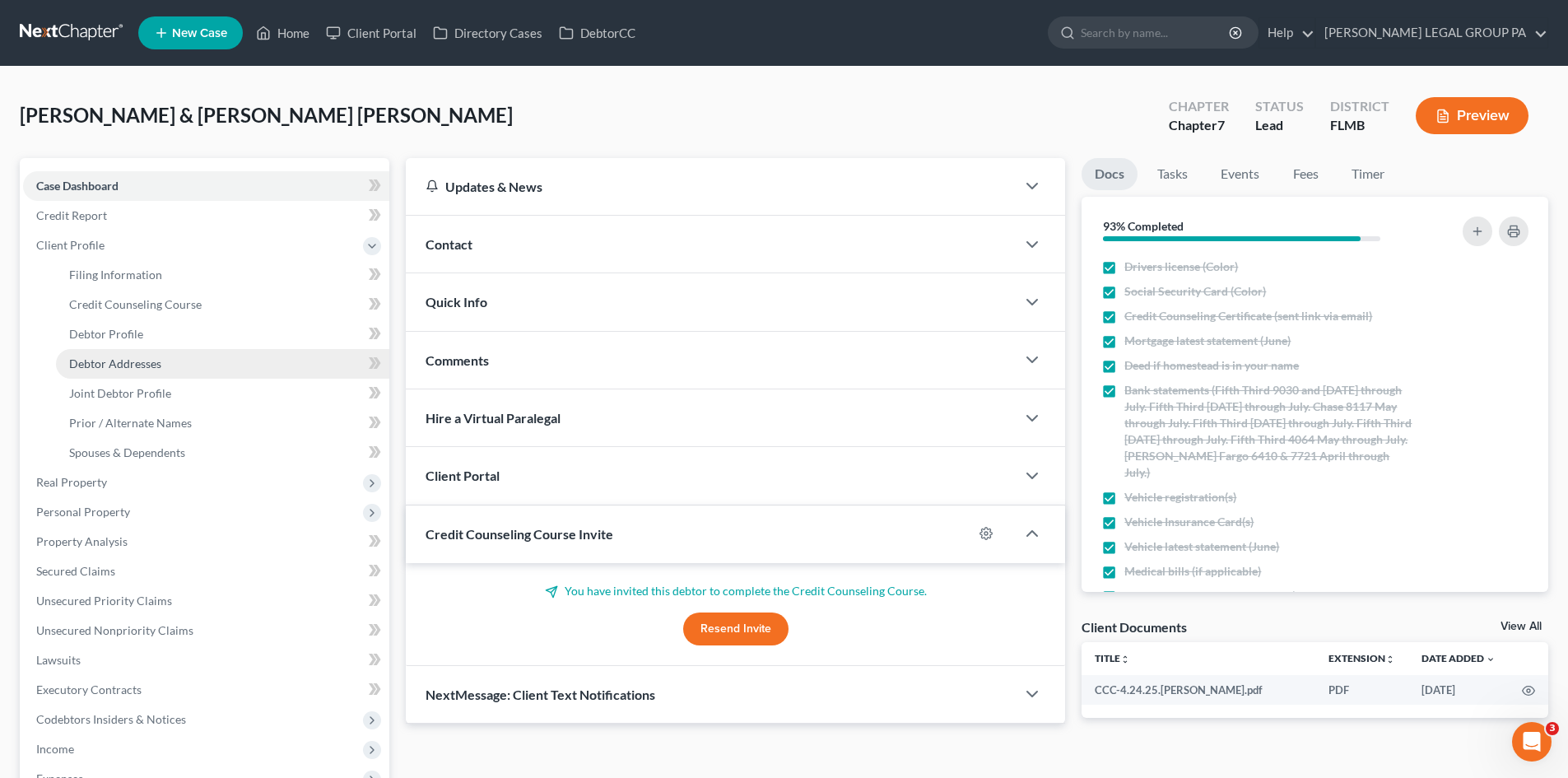
click at [152, 374] on link "Debtor Addresses" at bounding box center [222, 363] width 333 height 30
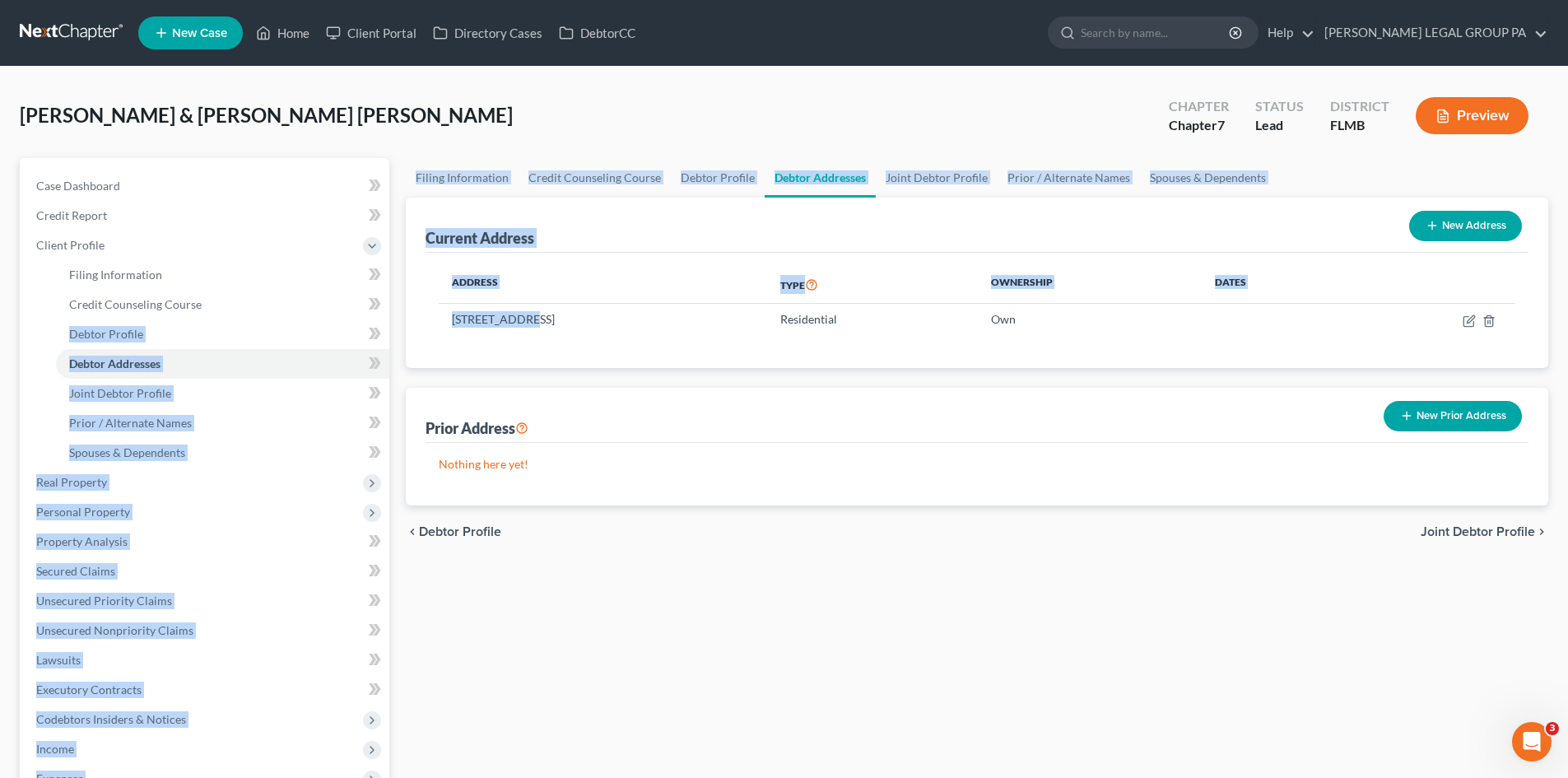
drag, startPoint x: 522, startPoint y: 319, endPoint x: 420, endPoint y: 316, distance: 102.0
click at [391, 316] on div "Petition Navigation Case Dashboard Payments Invoices Payments Payments Credit R…" at bounding box center [784, 588] width 1545 height 862
click at [497, 317] on td "[STREET_ADDRESS]" at bounding box center [602, 319] width 328 height 31
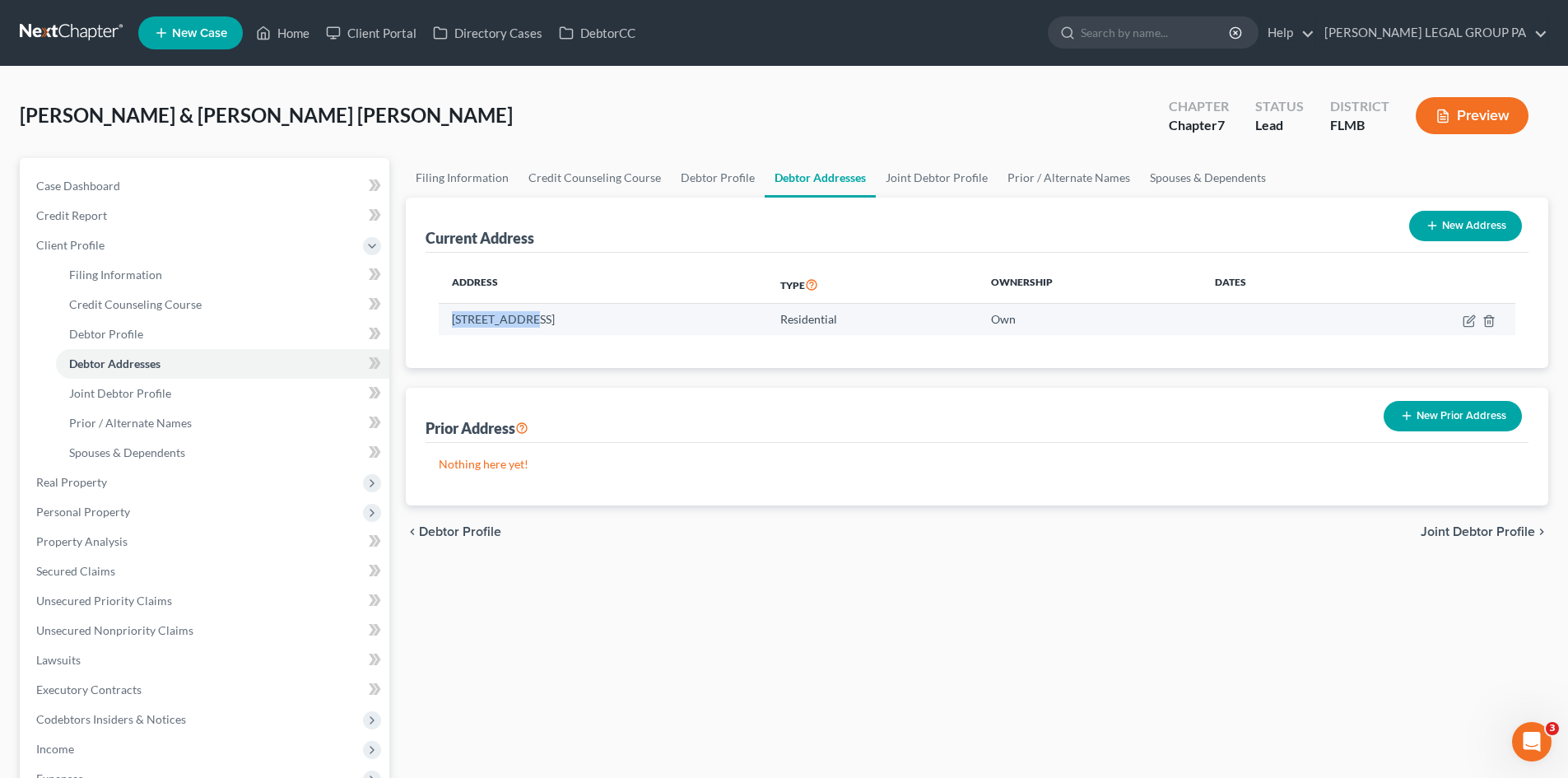
drag, startPoint x: 523, startPoint y: 319, endPoint x: 484, endPoint y: 323, distance: 39.2
click at [446, 323] on td "[STREET_ADDRESS]" at bounding box center [602, 319] width 328 height 31
copy td "[STREET_ADDRESS]"
click at [623, 320] on td "[STREET_ADDRESS]" at bounding box center [602, 319] width 328 height 31
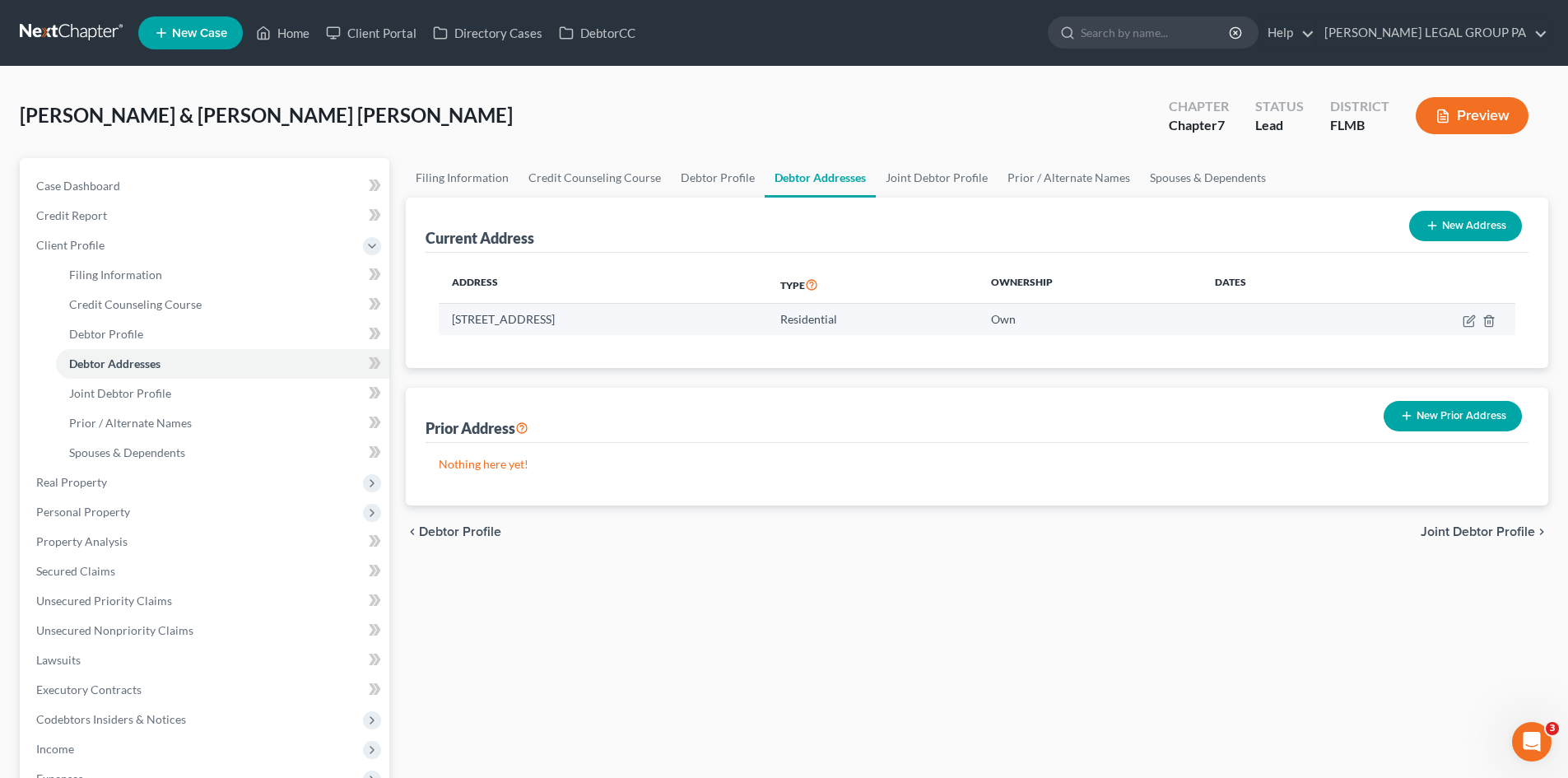
copy td "33764"
